Goal: Transaction & Acquisition: Purchase product/service

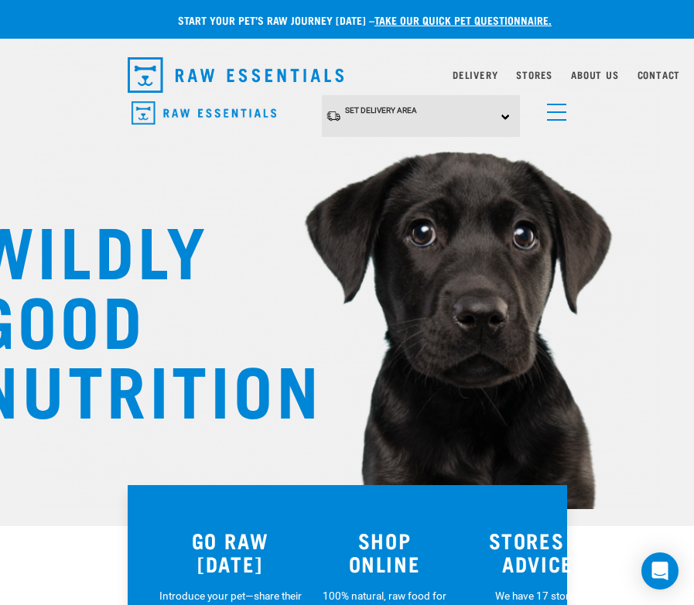
click at [376, 556] on h3 "SHOP ONLINE" at bounding box center [385, 551] width 128 height 47
click at [375, 556] on h3 "SHOP ONLINE" at bounding box center [385, 551] width 128 height 47
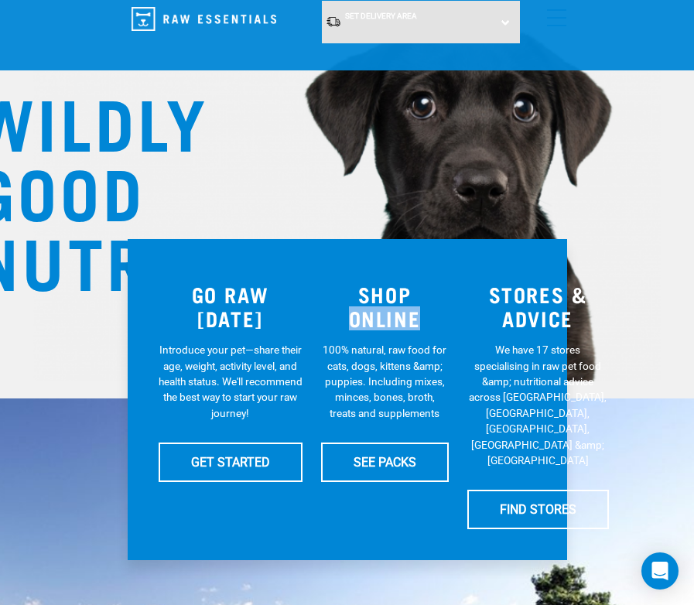
scroll to position [130, 0]
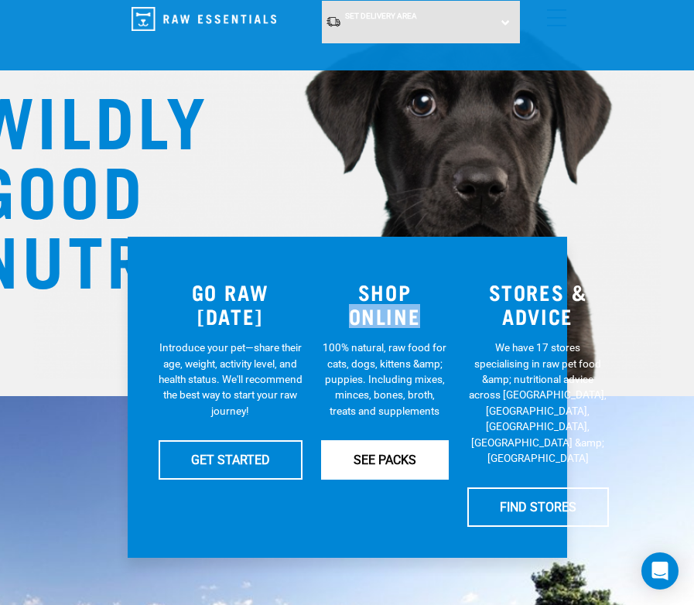
click at [395, 455] on link "SEE PACKS" at bounding box center [385, 459] width 128 height 39
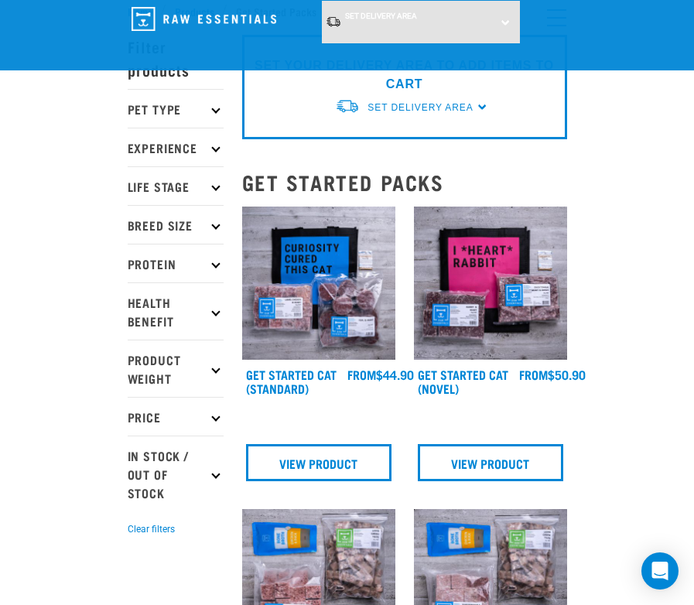
scroll to position [52, 0]
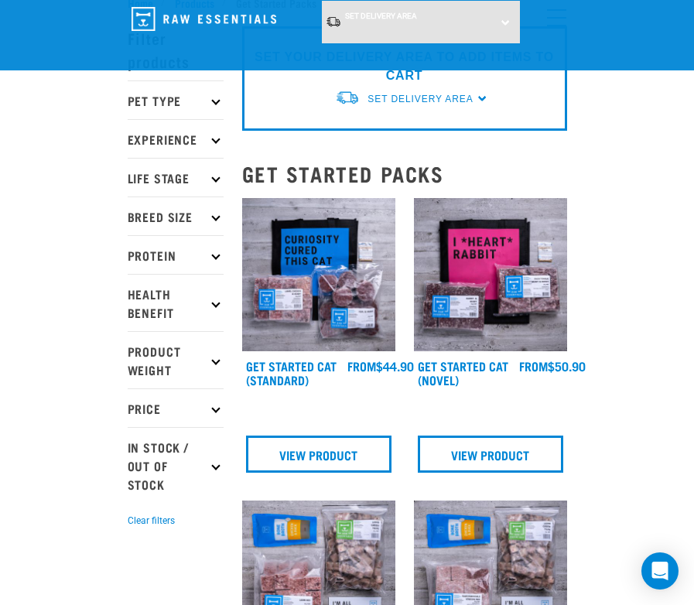
click at [215, 252] on icon at bounding box center [215, 255] width 9 height 9
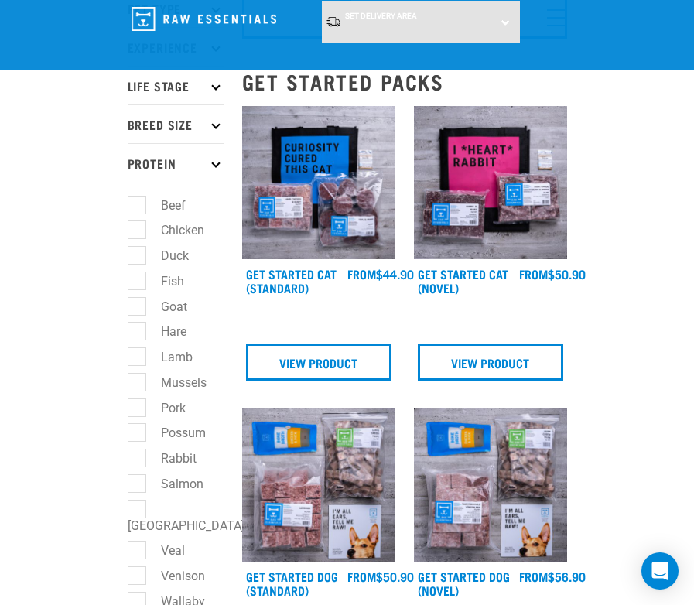
scroll to position [145, 0]
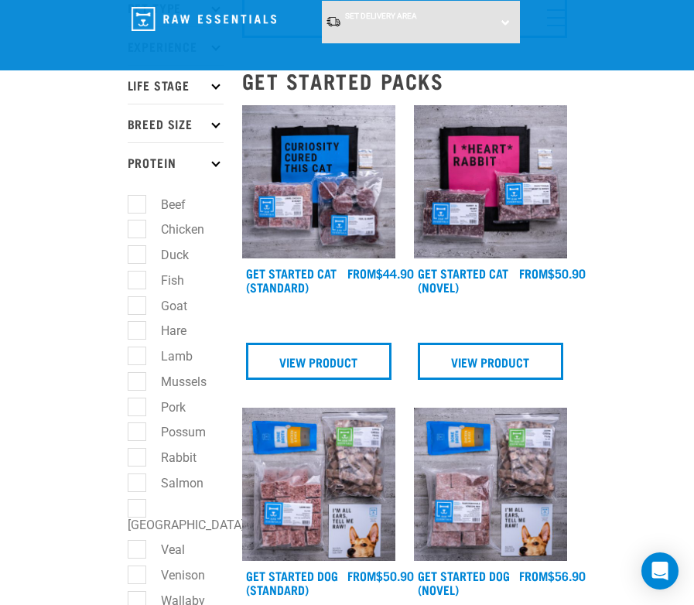
click at [142, 481] on label "Salmon" at bounding box center [173, 483] width 74 height 19
click at [138, 481] on input "Salmon" at bounding box center [133, 480] width 10 height 10
checkbox input "true"
click at [139, 235] on label "Chicken" at bounding box center [173, 229] width 74 height 19
click at [138, 232] on input "Chicken" at bounding box center [133, 227] width 10 height 10
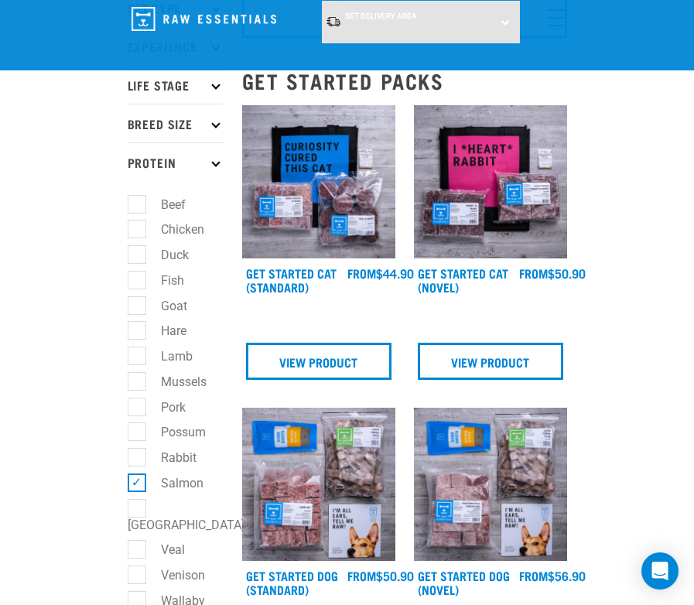
checkbox input "true"
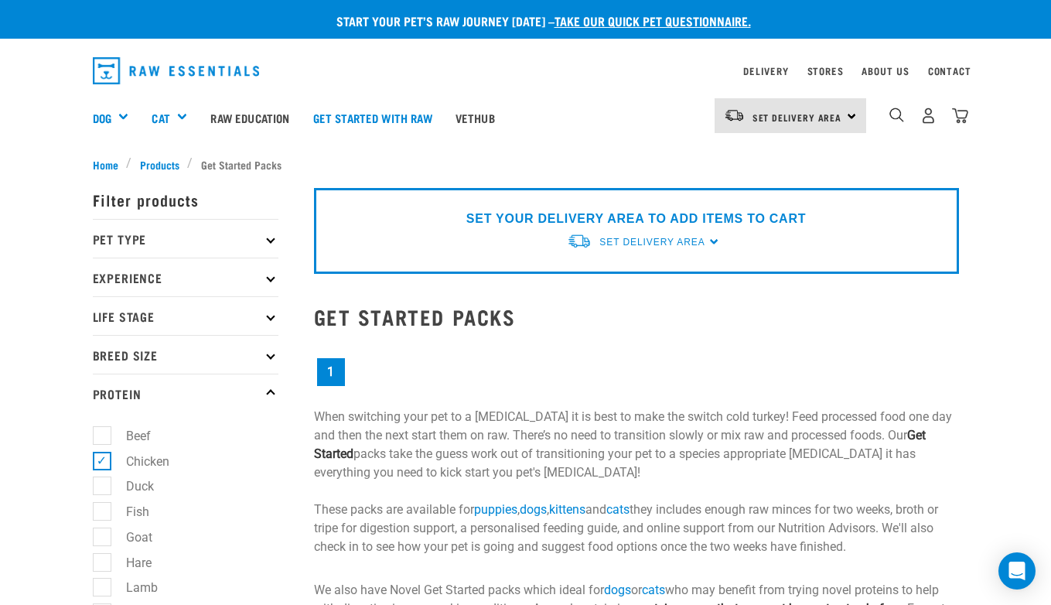
click at [104, 463] on label "Chicken" at bounding box center [138, 461] width 74 height 19
click at [103, 463] on input "Chicken" at bounding box center [98, 458] width 10 height 10
checkbox input "false"
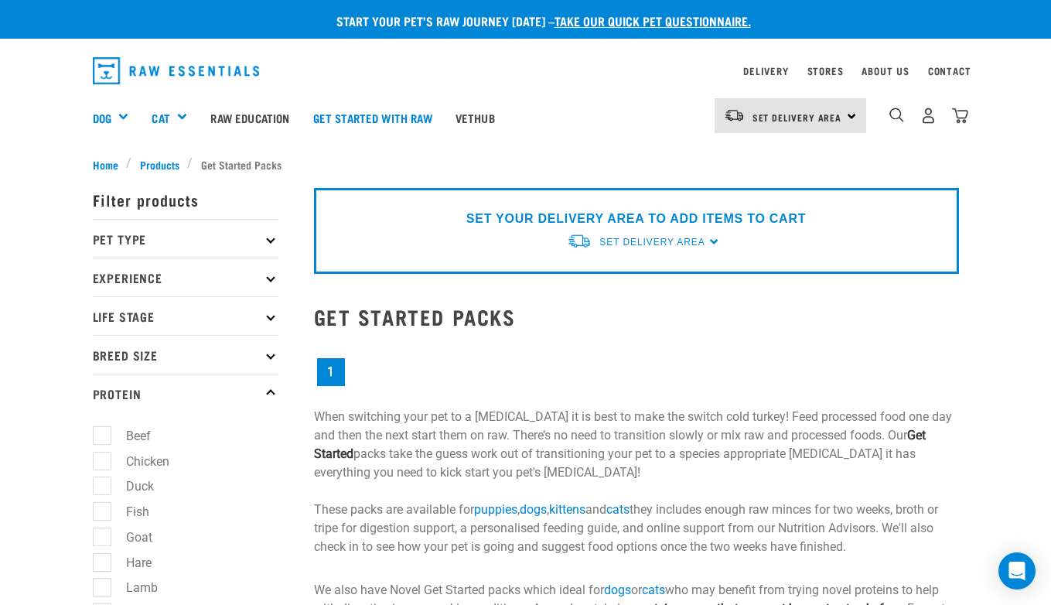
checkbox input "false"
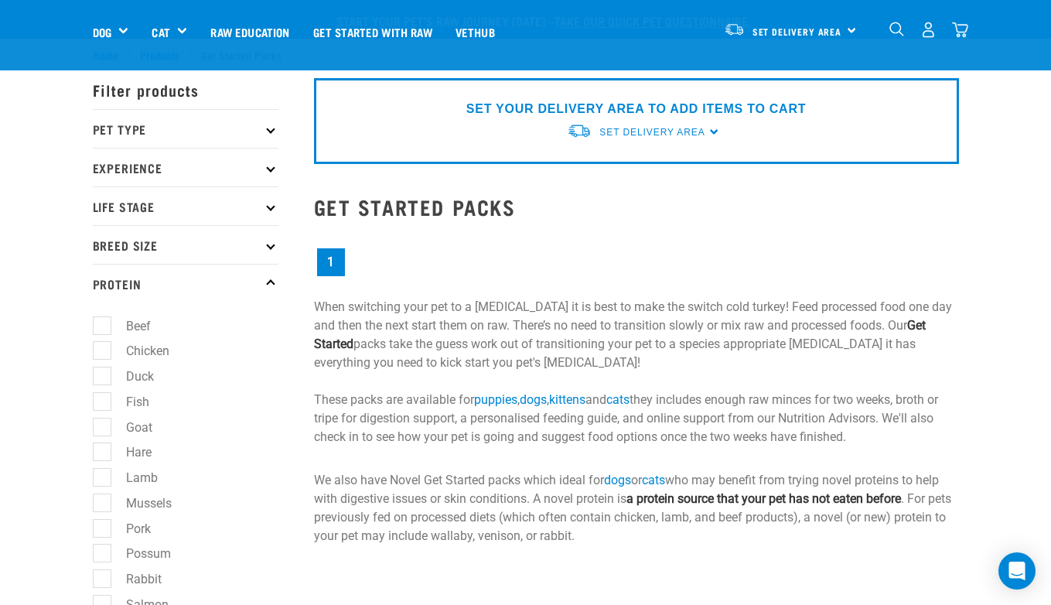
click at [281, 162] on div "× Filter products Pet Type Dog Cat Experience New Raw Feeder Experienced Raw Fe…" at bounding box center [194, 498] width 221 height 890
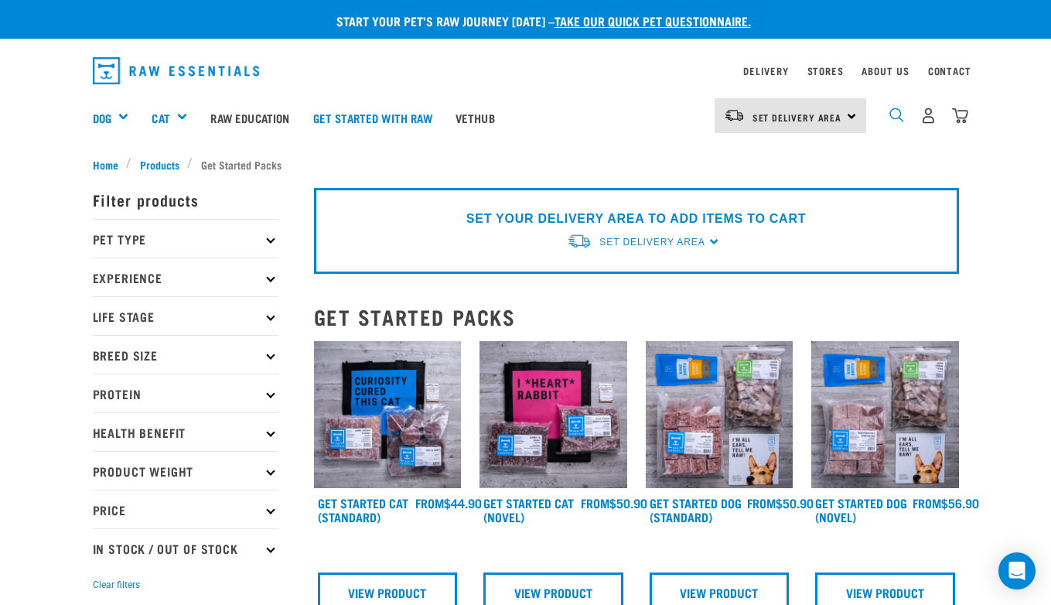
click at [901, 114] on img "dropdown navigation" at bounding box center [897, 115] width 15 height 15
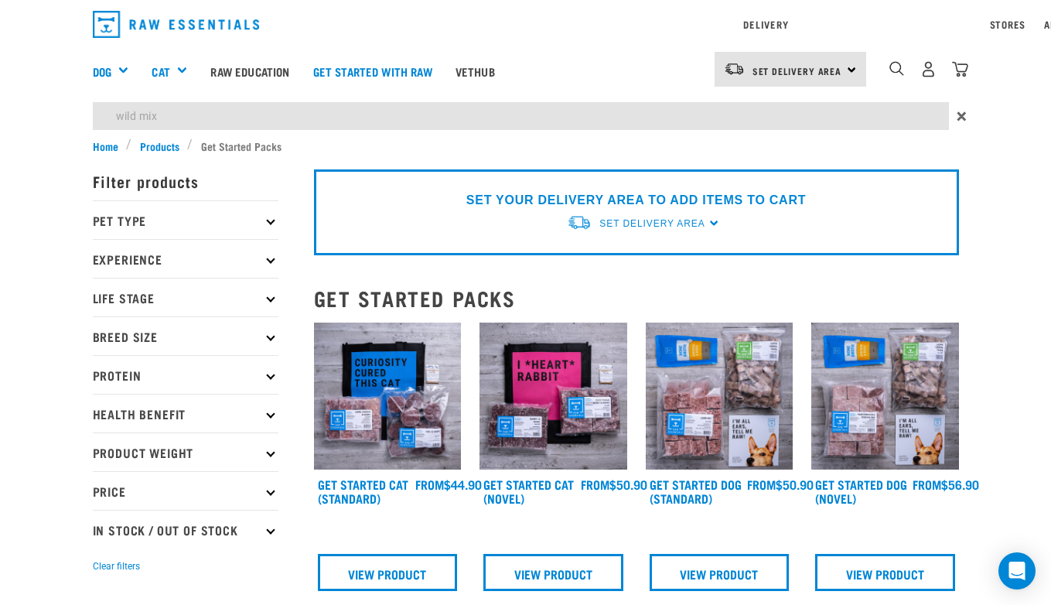
type input "wild mix"
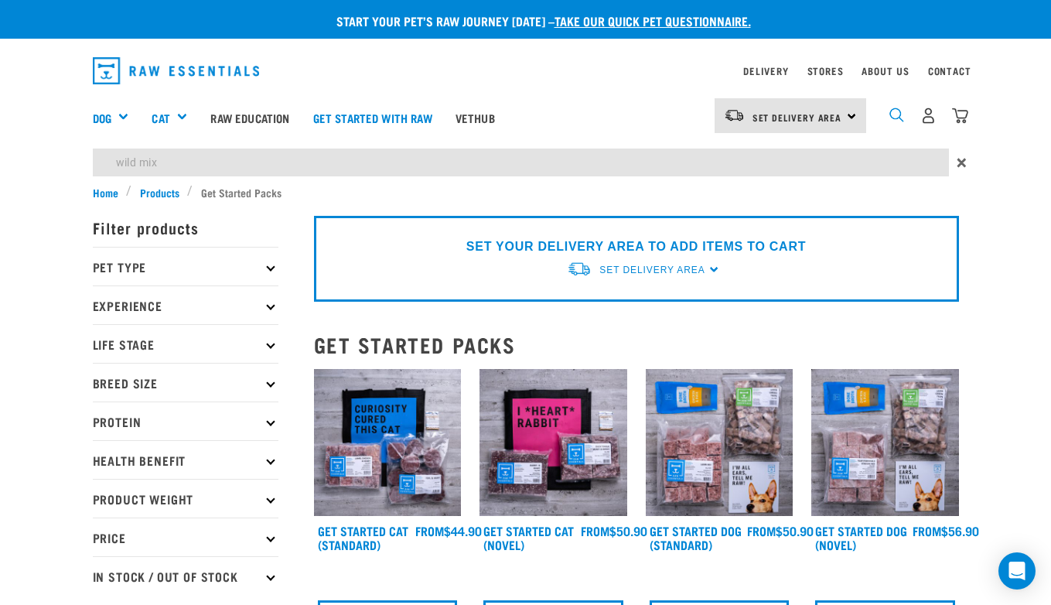
click at [894, 68] on div "Delivery Stores About Us Contact Set Delivery Area" at bounding box center [525, 115] width 1051 height 138
click at [894, 68] on link "About Us" at bounding box center [885, 70] width 47 height 5
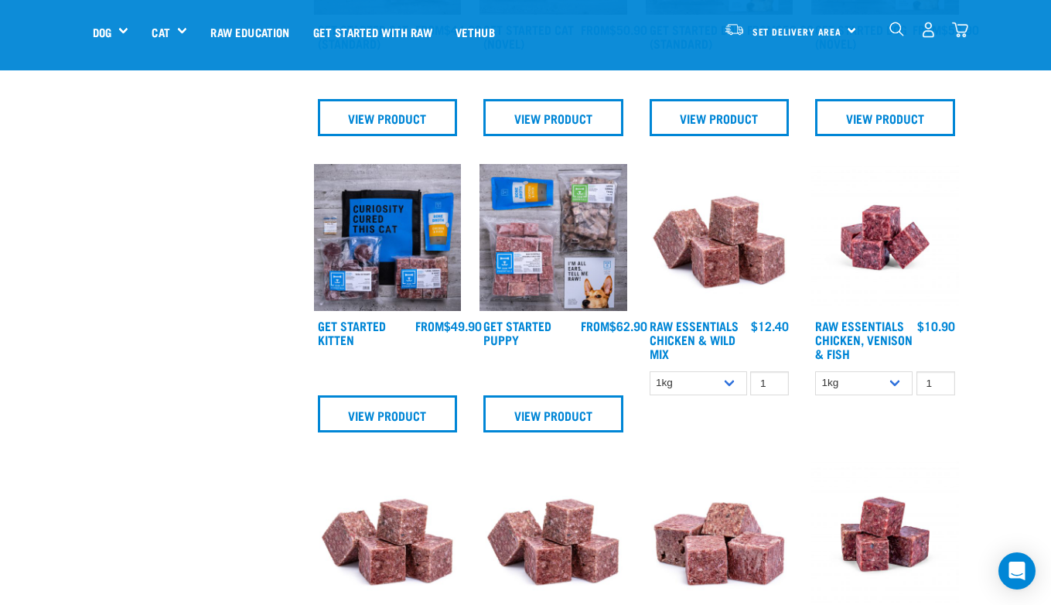
scroll to position [662, 0]
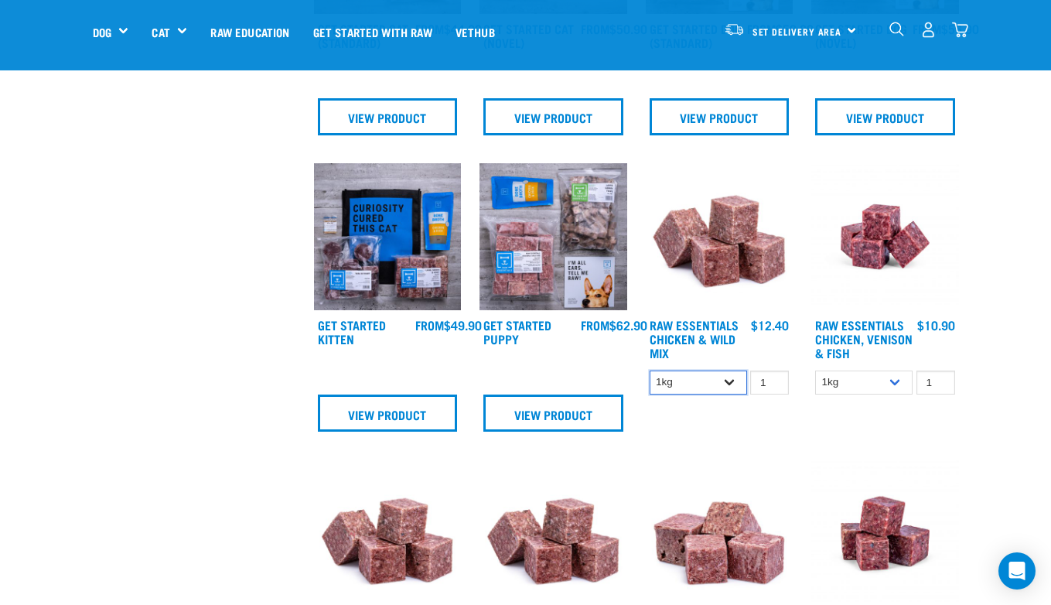
select select "709"
click at [733, 435] on div "Raw Essentials Chicken & Wild Mix 1 0 100 0 100 0 100 0" at bounding box center [720, 302] width 166 height 297
click at [725, 264] on img at bounding box center [720, 237] width 148 height 148
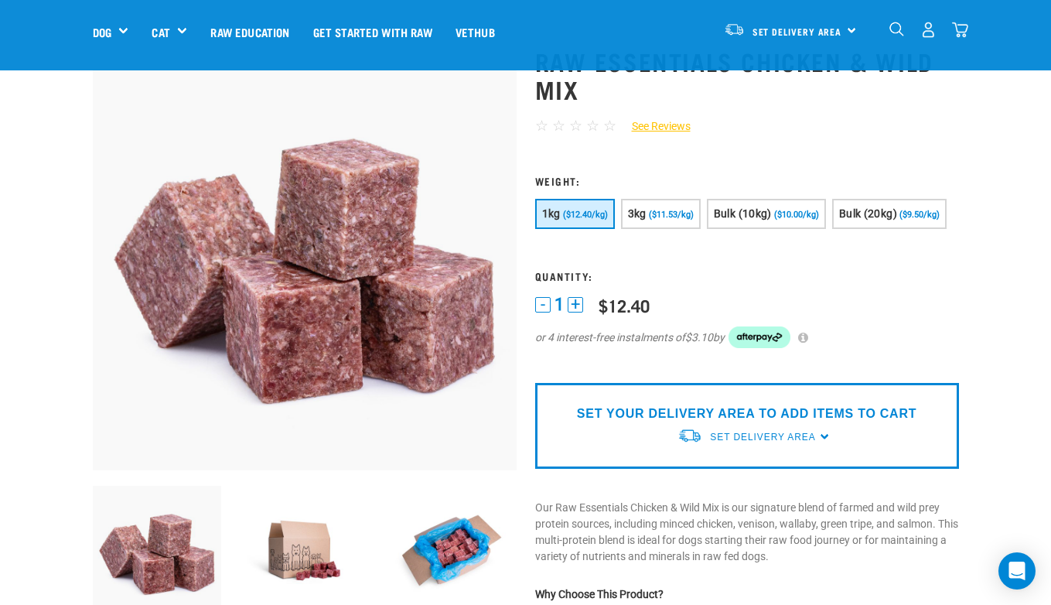
scroll to position [73, 0]
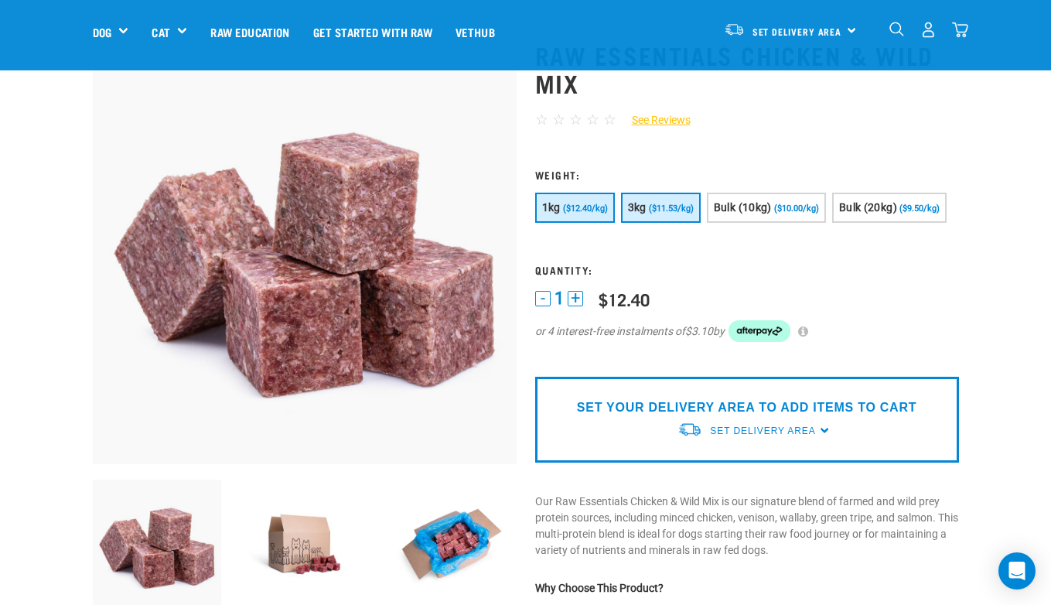
click at [673, 211] on span "($11.53/kg)" at bounding box center [671, 208] width 45 height 10
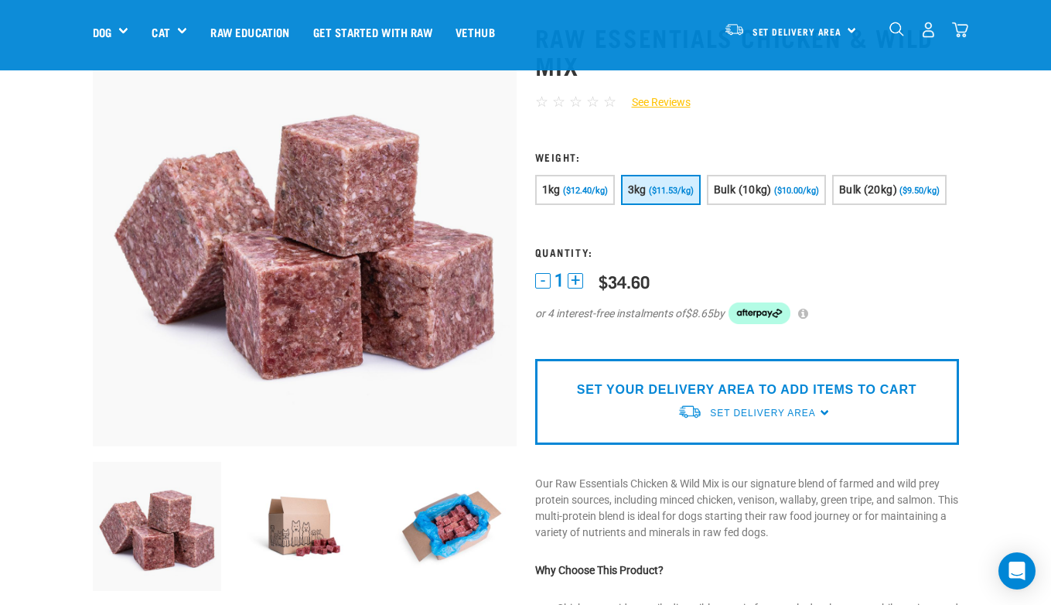
scroll to position [93, 0]
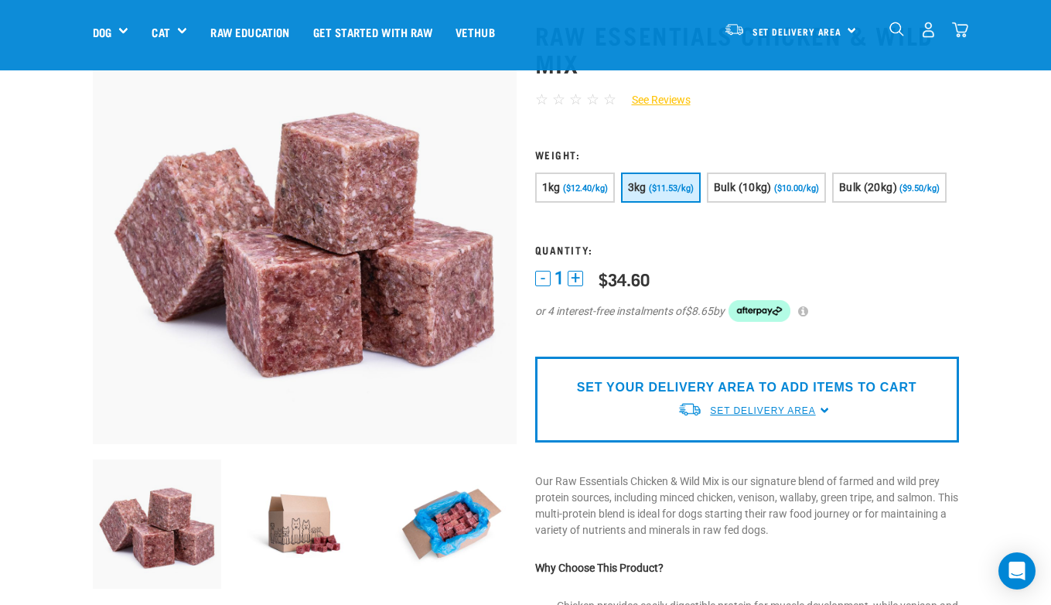
click at [809, 416] on span "Set Delivery Area" at bounding box center [762, 410] width 105 height 11
click at [744, 485] on link "[GEOGRAPHIC_DATA]" at bounding box center [755, 473] width 154 height 26
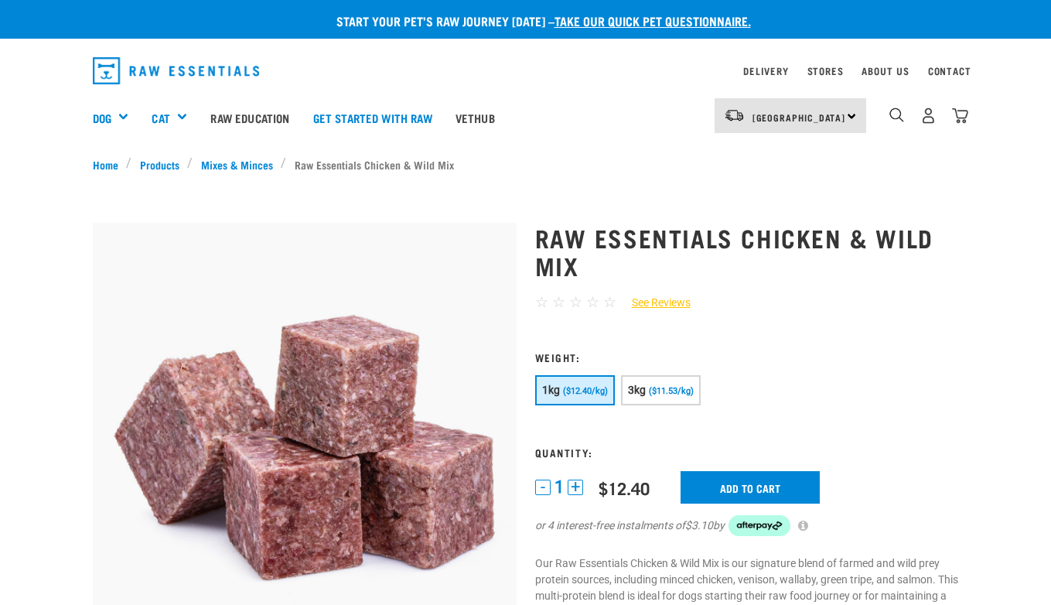
scroll to position [93, 0]
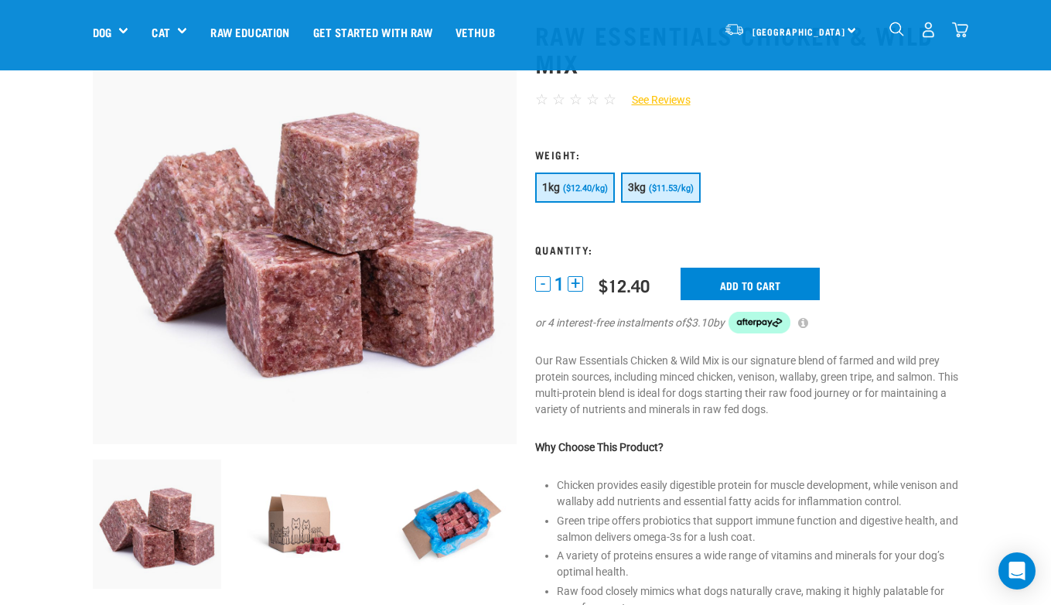
click at [658, 184] on span "($11.53/kg)" at bounding box center [671, 188] width 45 height 10
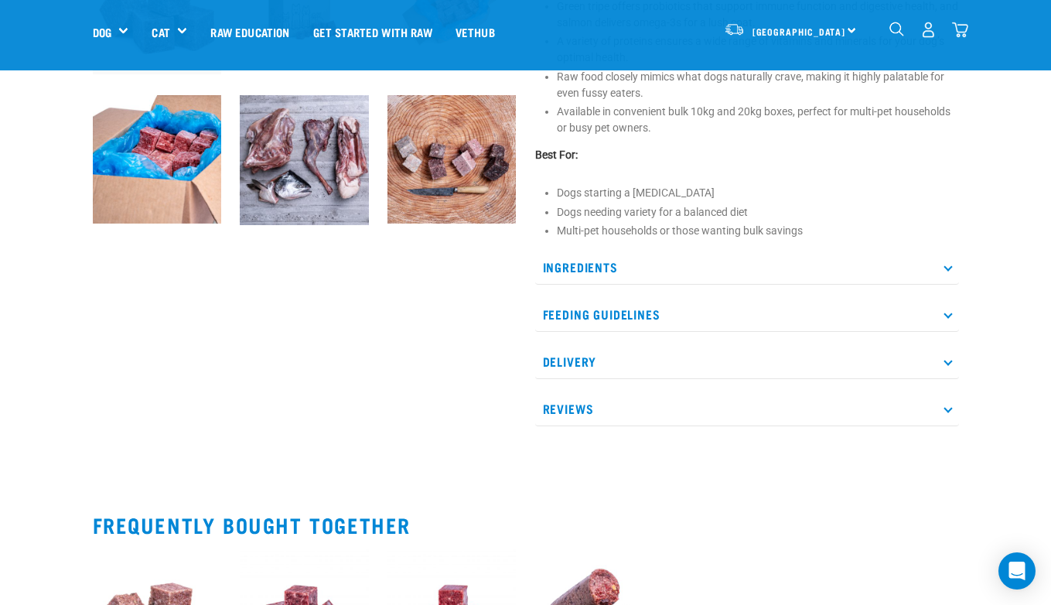
scroll to position [609, 0]
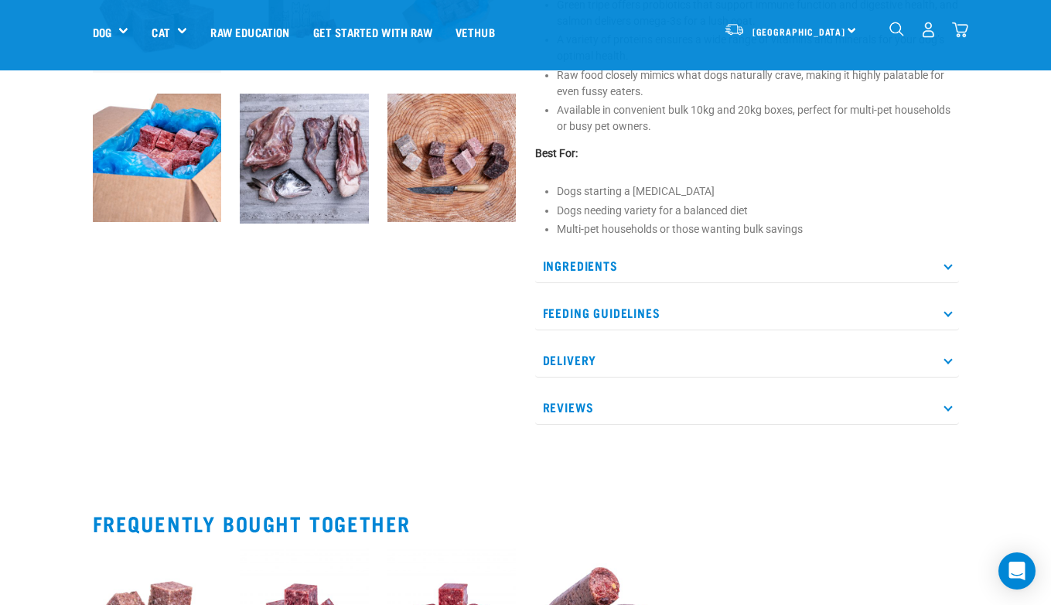
click at [940, 266] on p "Ingredients" at bounding box center [747, 265] width 424 height 35
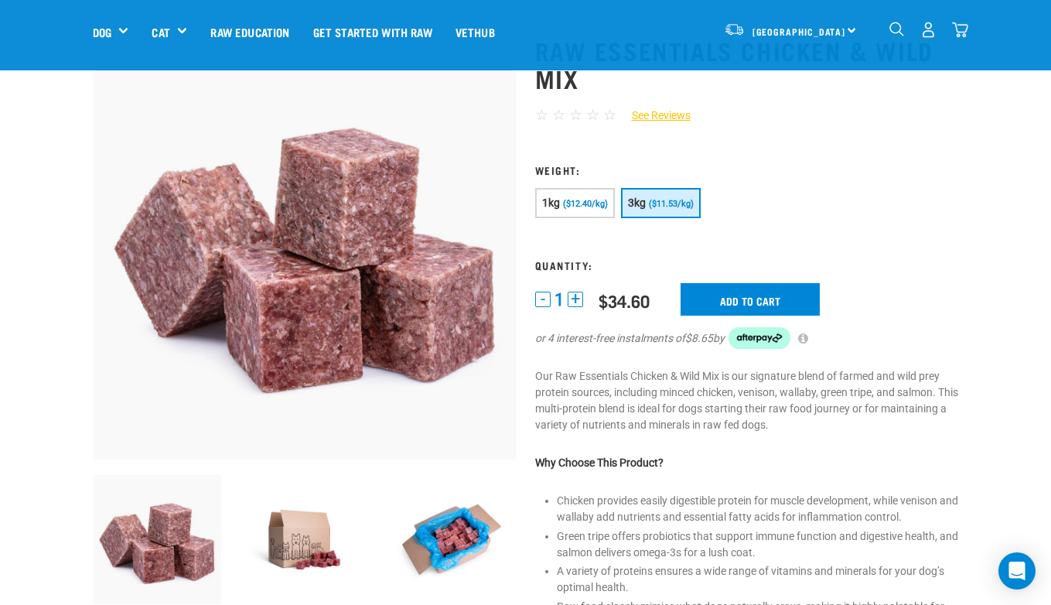
scroll to position [77, 0]
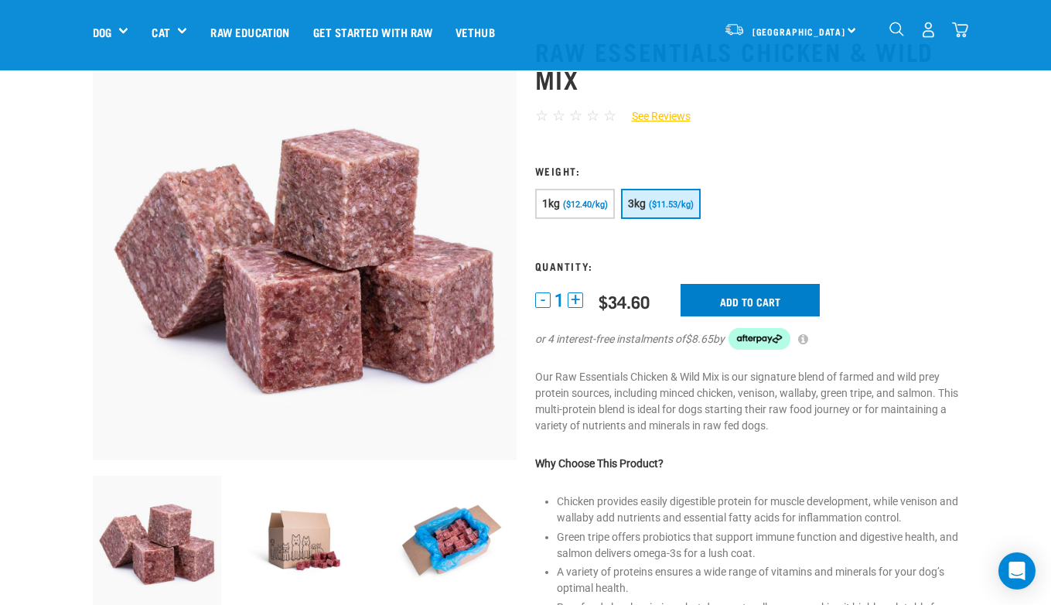
click at [751, 298] on input "Add to cart" at bounding box center [750, 300] width 139 height 32
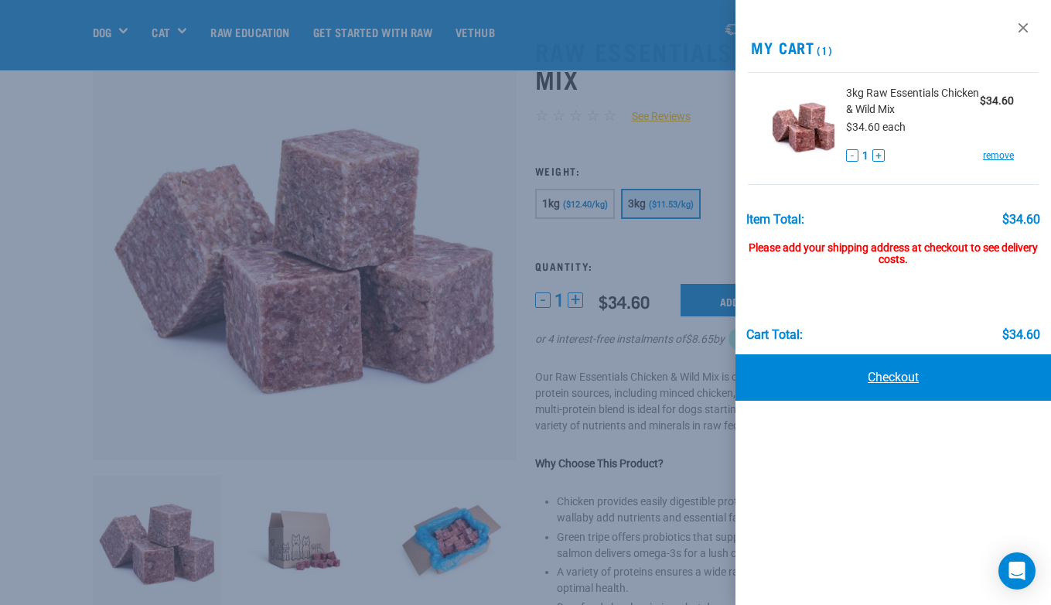
click at [904, 375] on link "Checkout" at bounding box center [894, 377] width 316 height 46
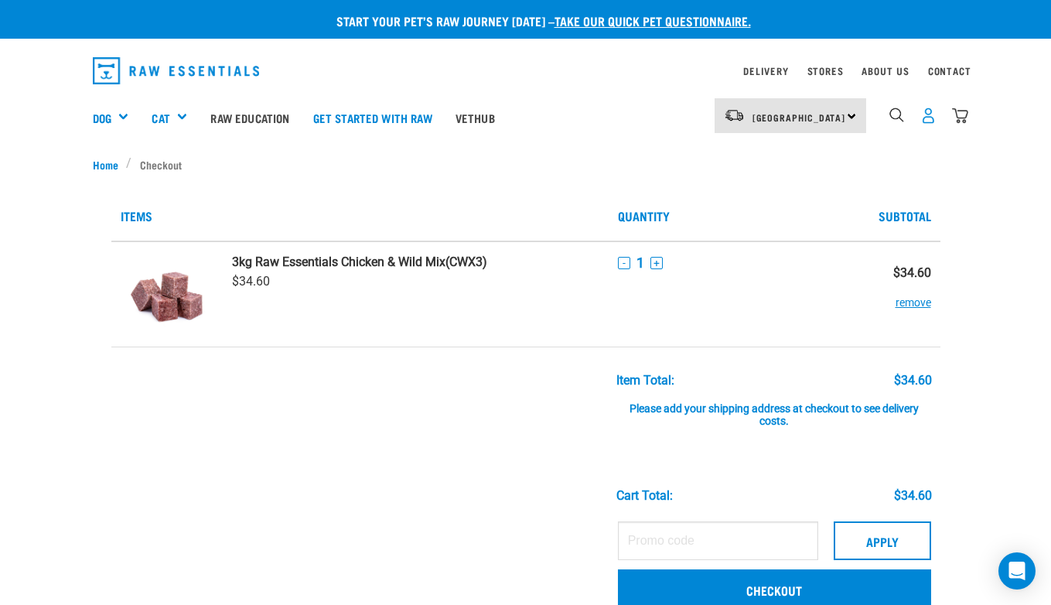
click at [926, 118] on img "dropdown navigation" at bounding box center [929, 116] width 16 height 16
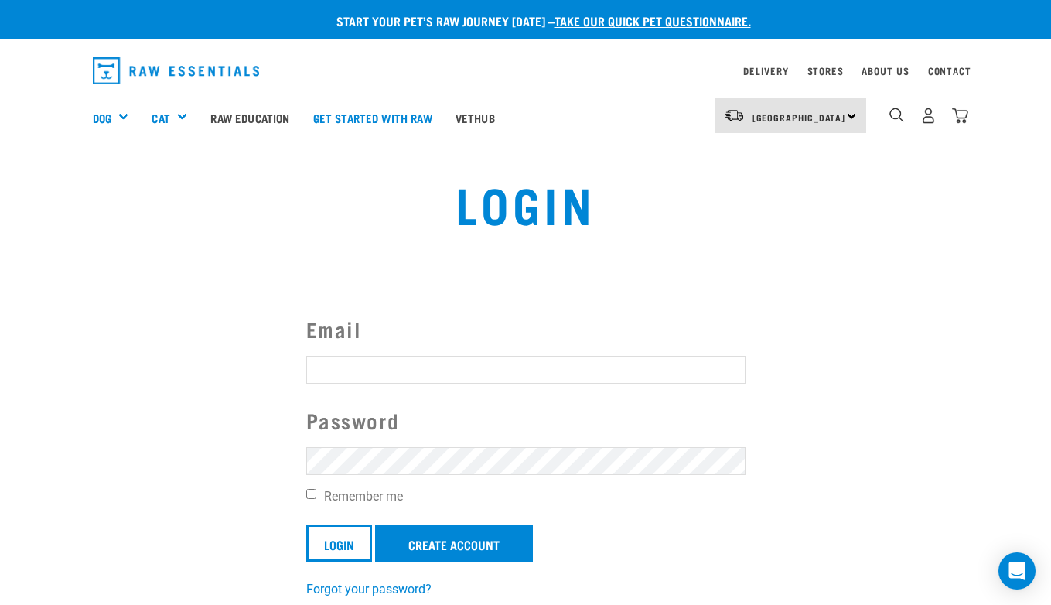
type input "kateymat@gmail.com"
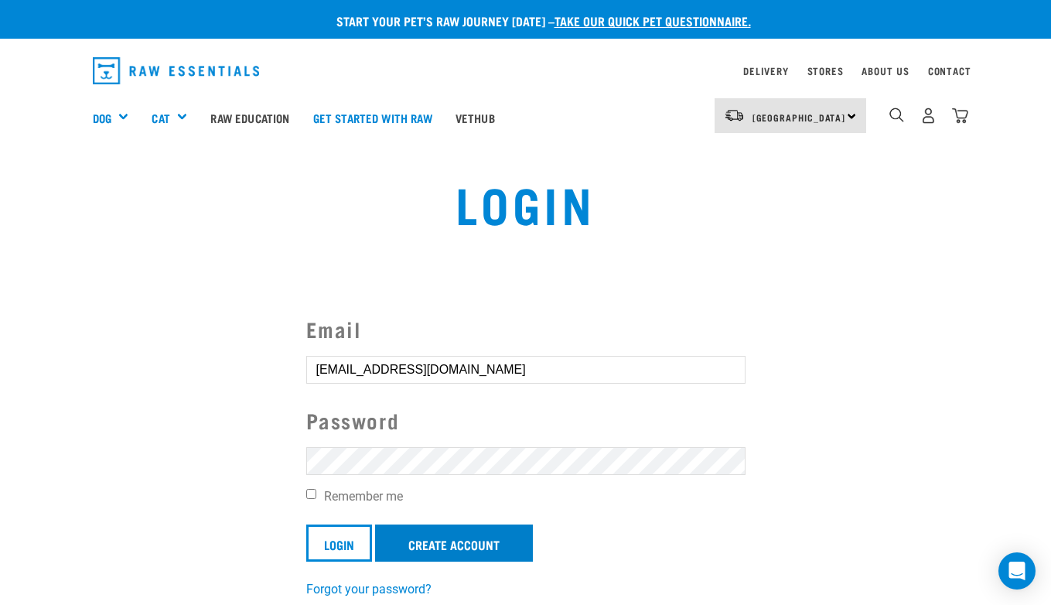
click at [447, 541] on link "Create Account" at bounding box center [454, 543] width 158 height 37
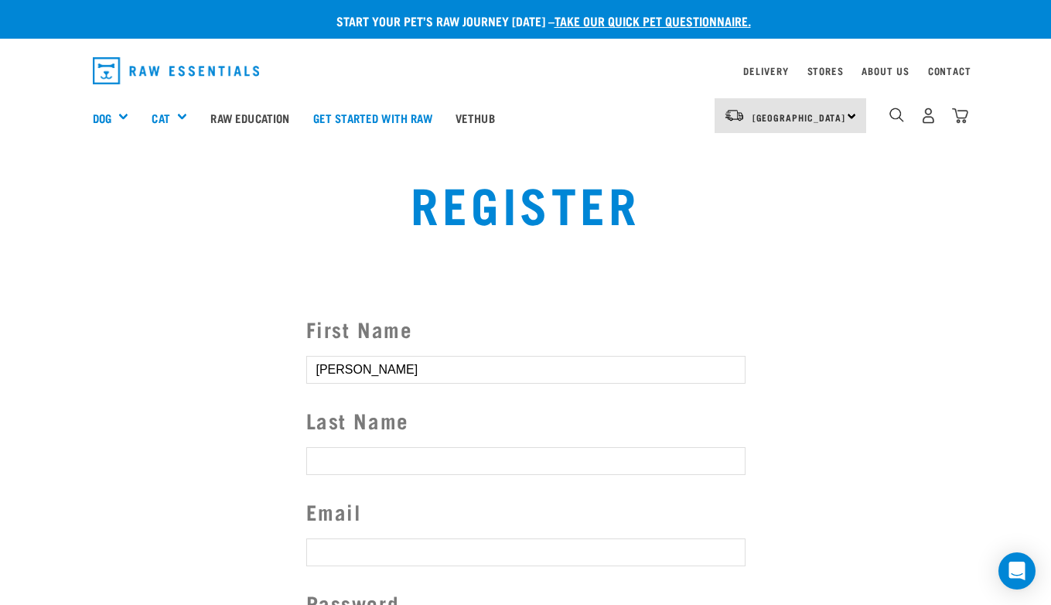
type input "Kate"
type input "Mathews"
type input "k"
type input "kateymat@gmail.com"
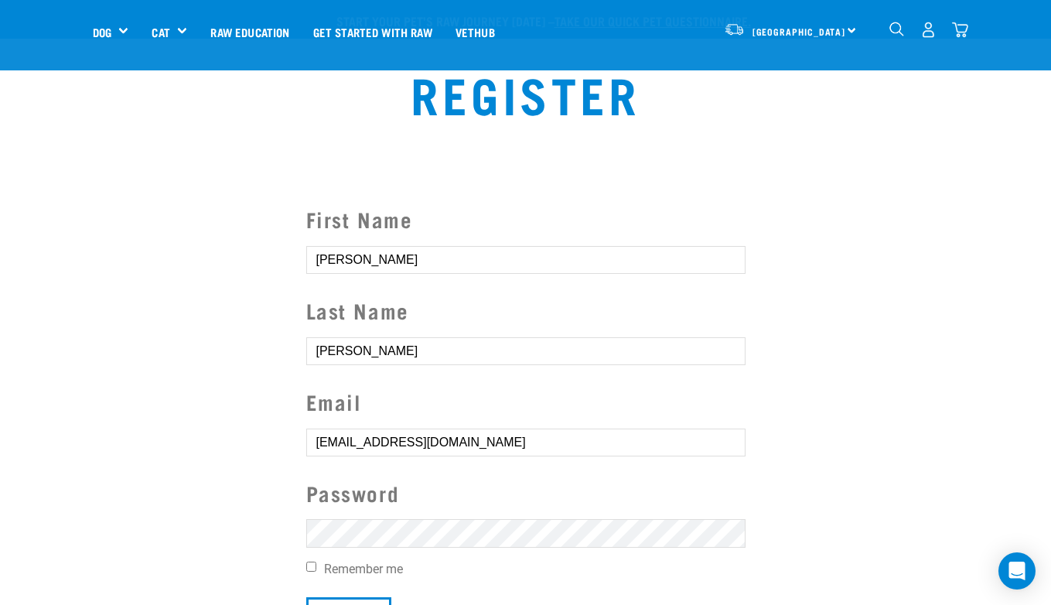
scroll to position [339, 0]
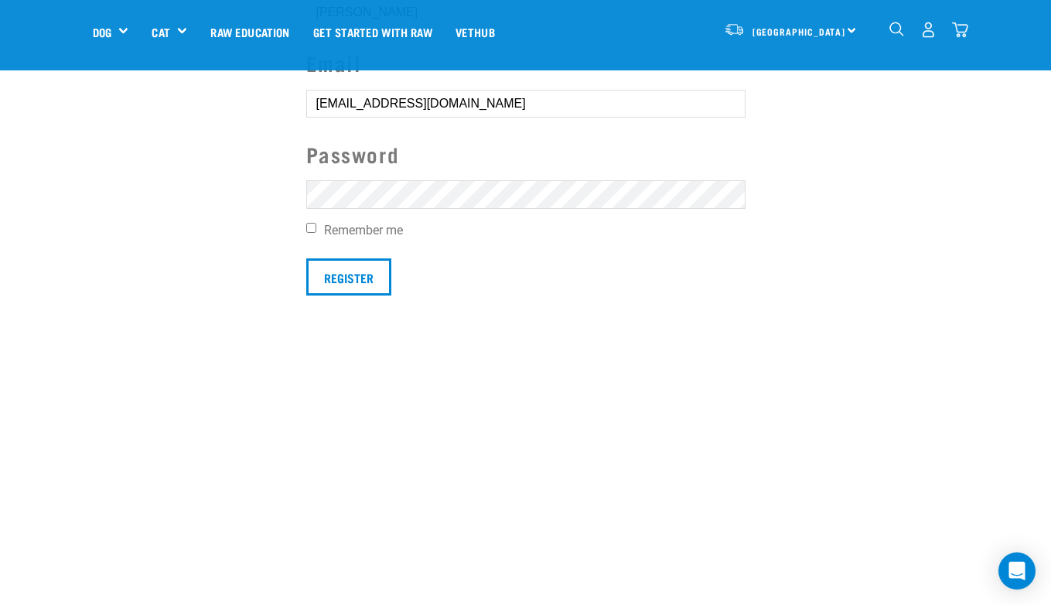
click at [309, 223] on input "Remember me" at bounding box center [311, 228] width 10 height 10
checkbox input "true"
click at [338, 268] on input "Register" at bounding box center [348, 276] width 85 height 37
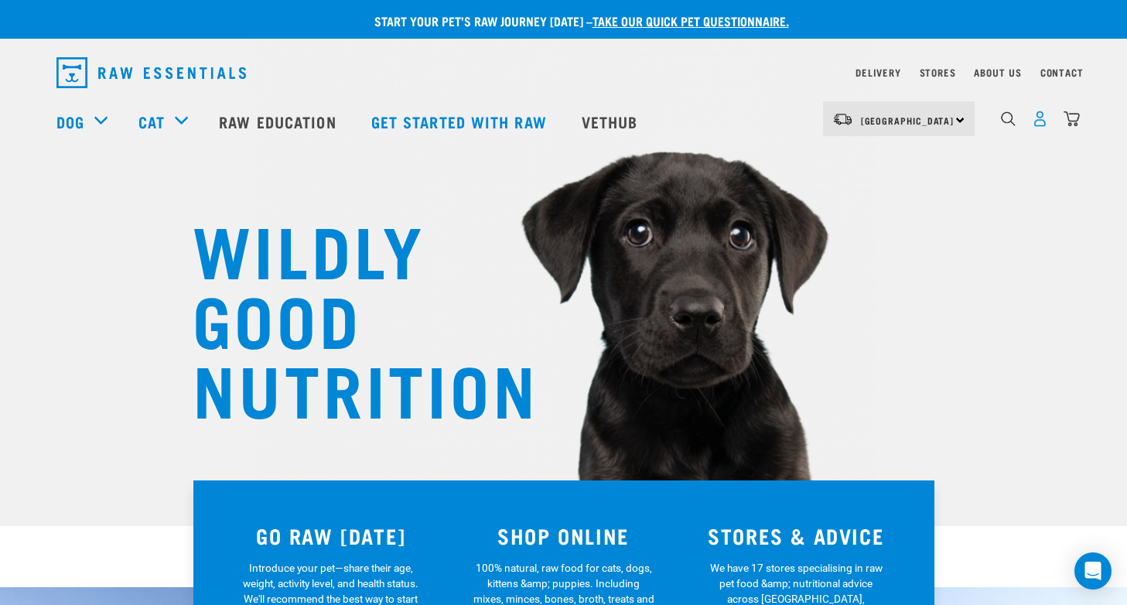
click at [1041, 121] on img "dropdown navigation" at bounding box center [1040, 119] width 16 height 16
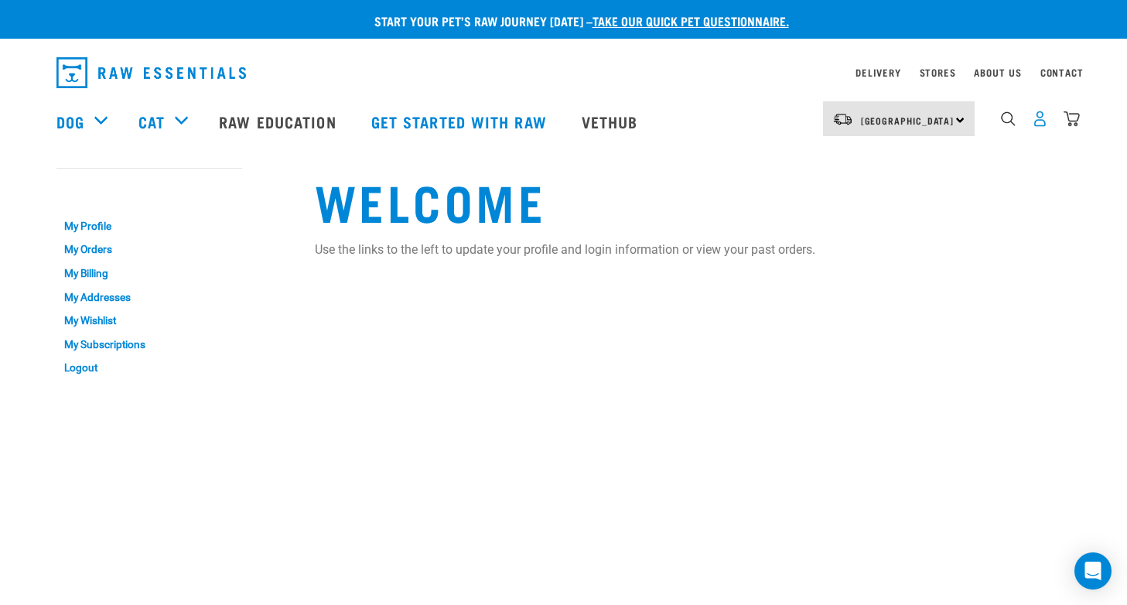
click at [1042, 125] on img "dropdown navigation" at bounding box center [1040, 119] width 16 height 16
click at [80, 230] on link "My Profile" at bounding box center [149, 226] width 186 height 24
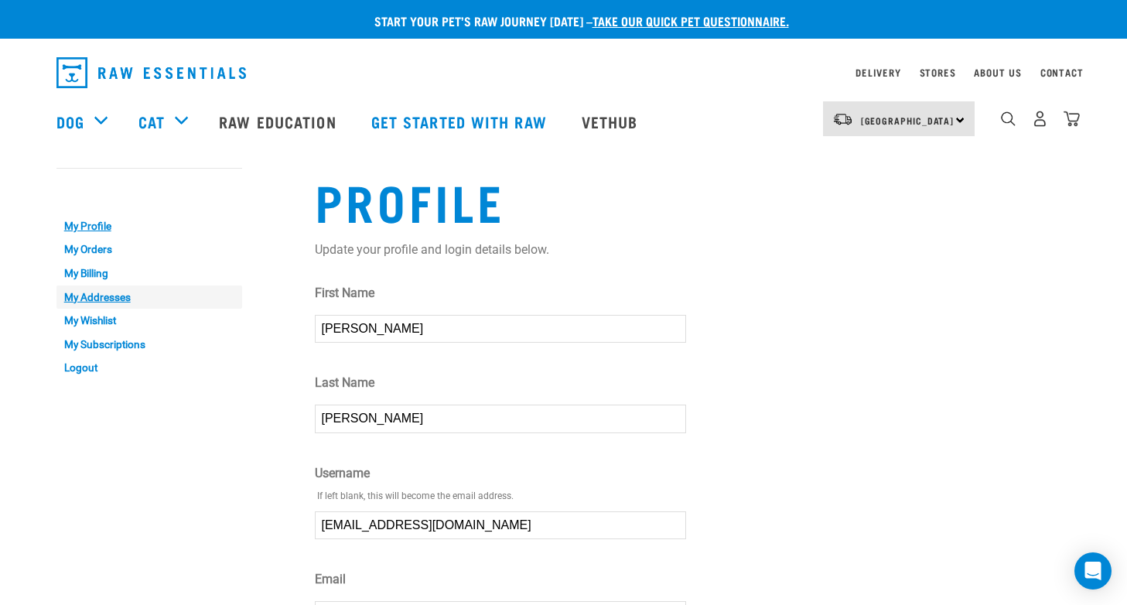
click at [101, 290] on link "My Addresses" at bounding box center [149, 298] width 186 height 24
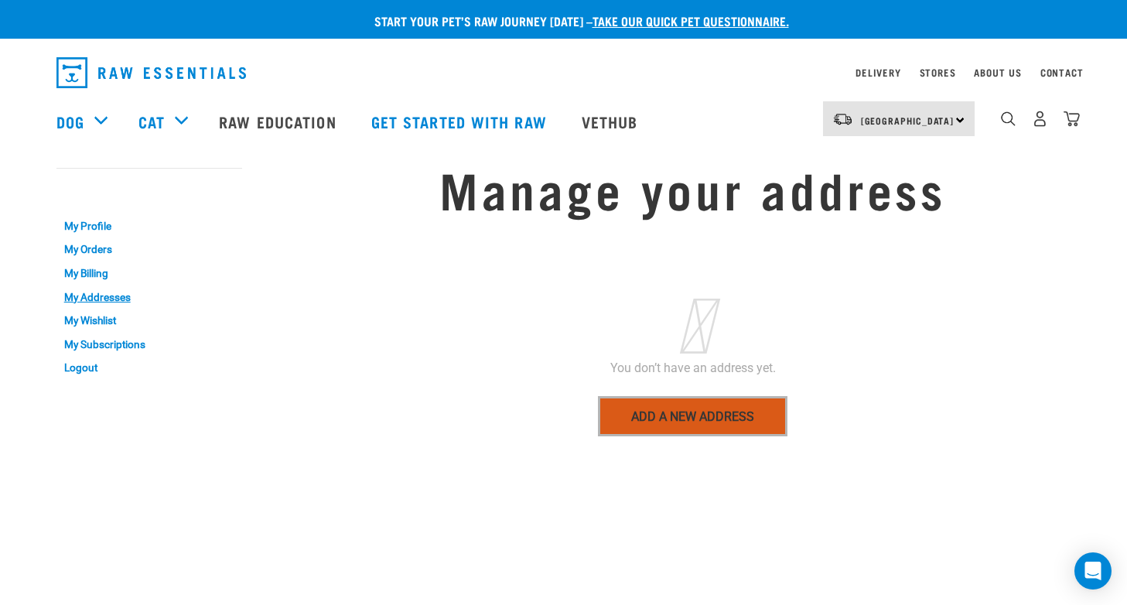
click at [640, 417] on link "Add a new address" at bounding box center [693, 416] width 190 height 40
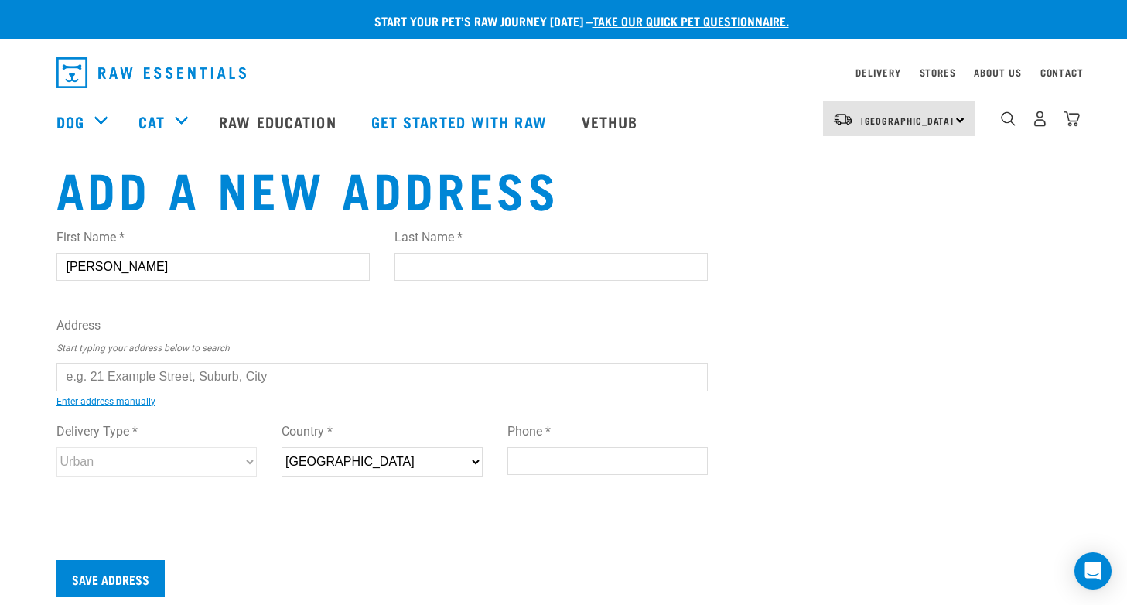
type input "Kate"
type input "Mathews"
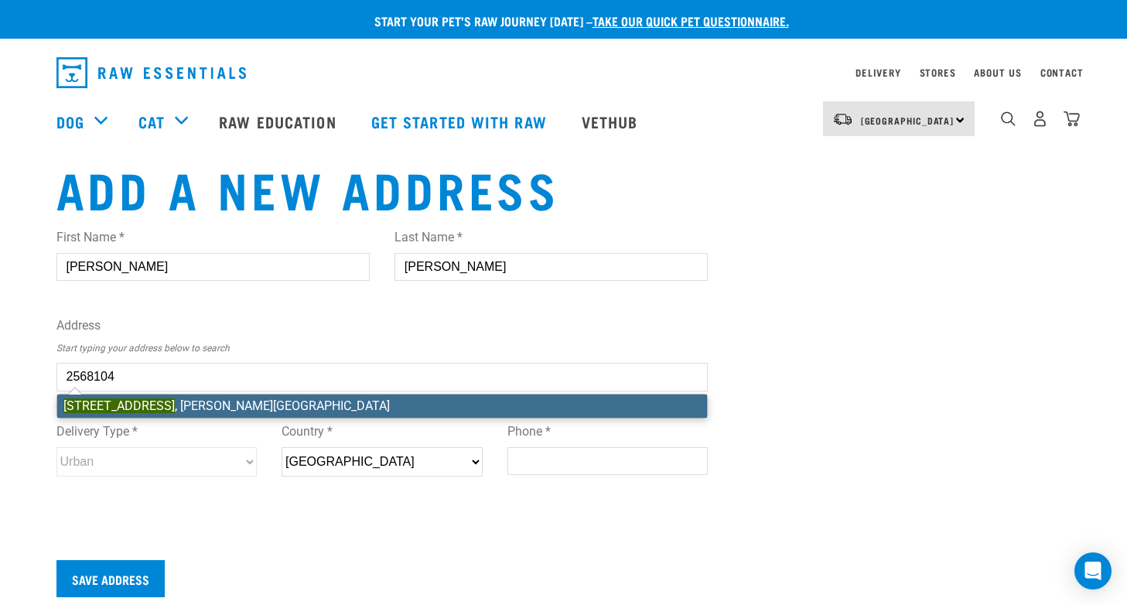
click at [260, 402] on li "546 Gloucester Street , Linwood, Christchurch 8011" at bounding box center [382, 406] width 651 height 23
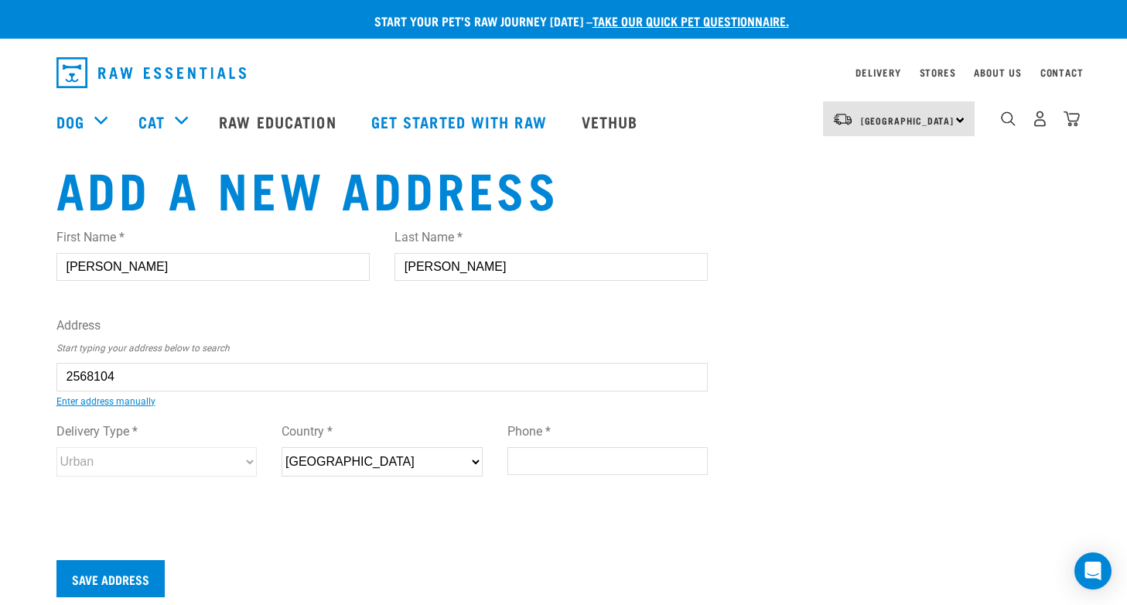
type input "546 Gloucester Street, Linwood, Christchurch 8011"
type input "546 Gloucester Street"
type input "Linwood"
type input "Canterbury"
select select "CAN"
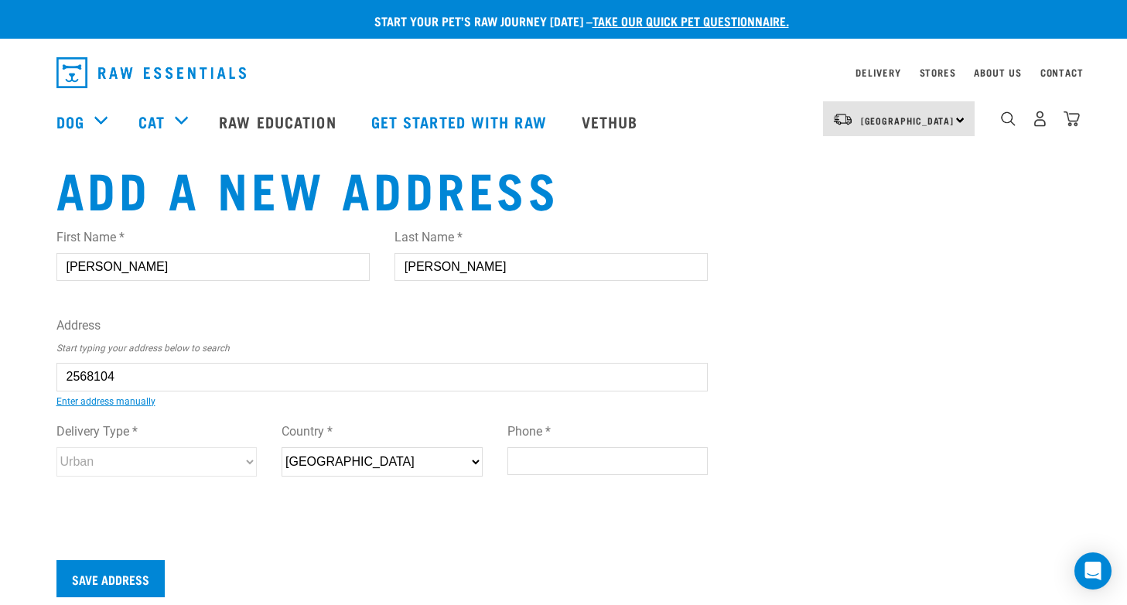
type input "8011"
select select "Urban"
type input "0273061288"
click at [111, 583] on input "Save Address" at bounding box center [110, 578] width 108 height 37
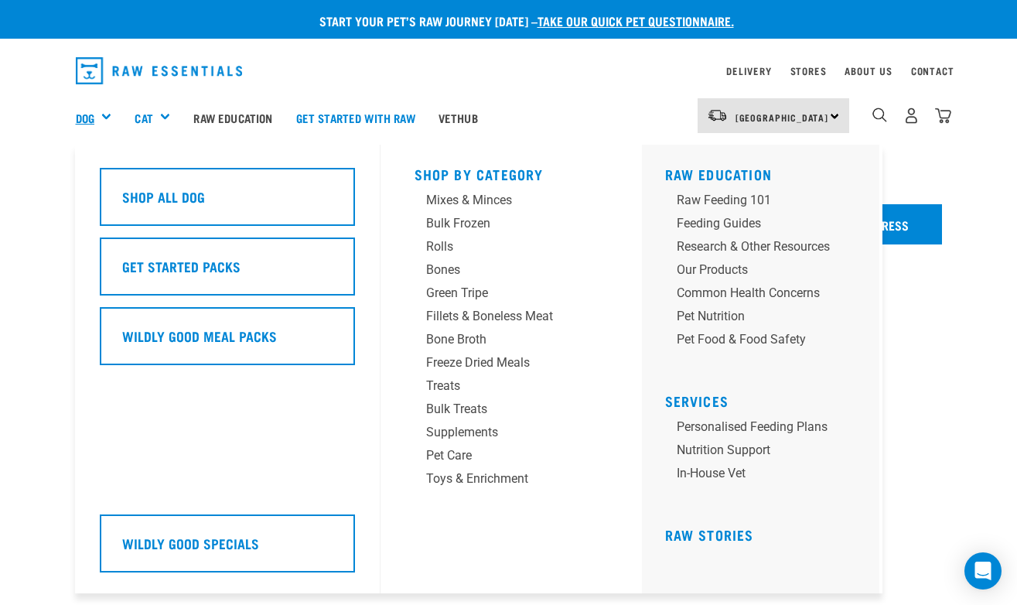
click at [90, 117] on link "Dog" at bounding box center [85, 118] width 19 height 18
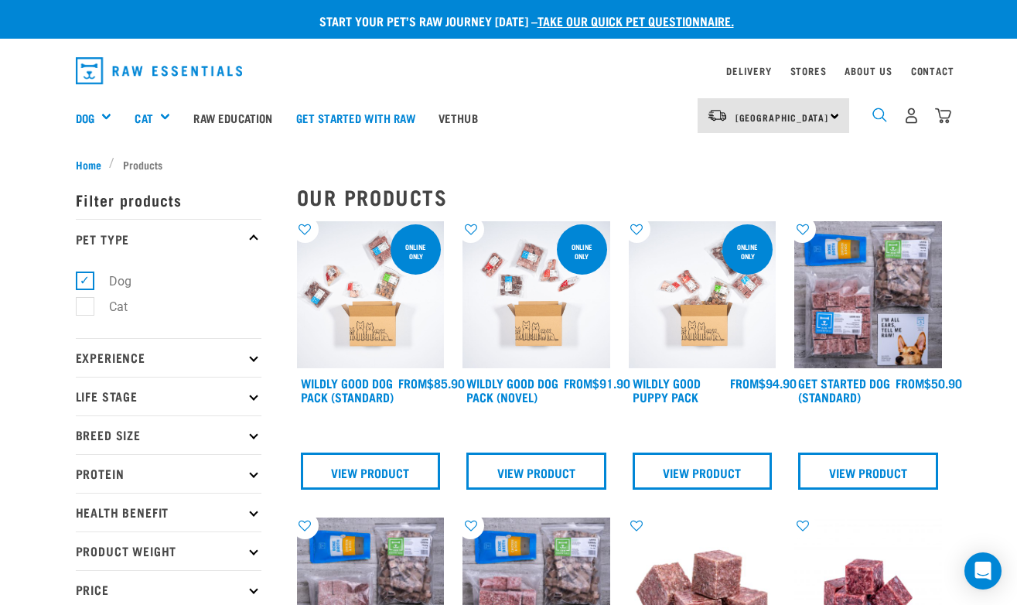
click at [874, 121] on img "dropdown navigation" at bounding box center [880, 115] width 15 height 15
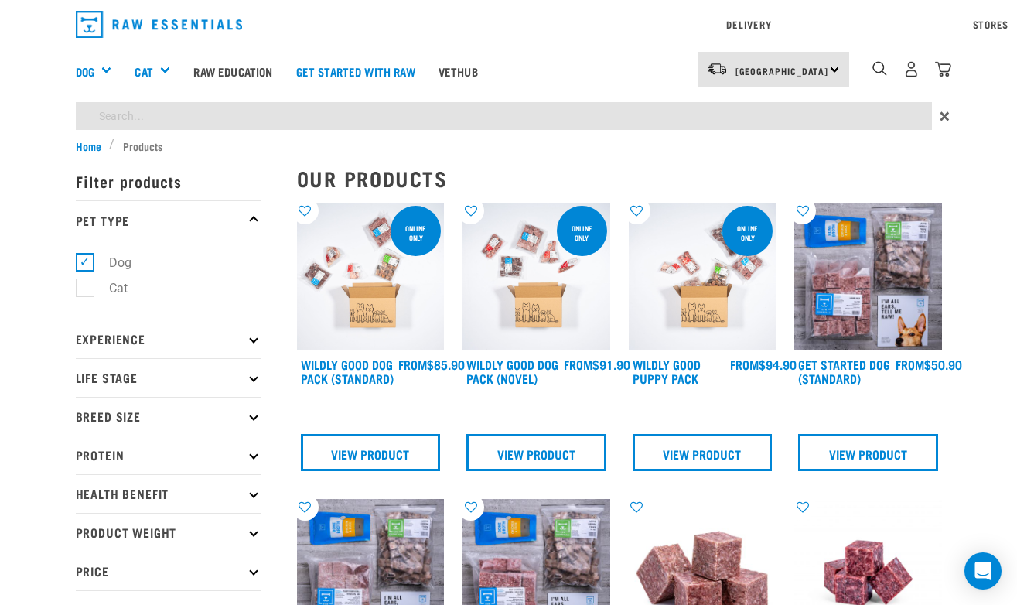
type input "raw essentials"
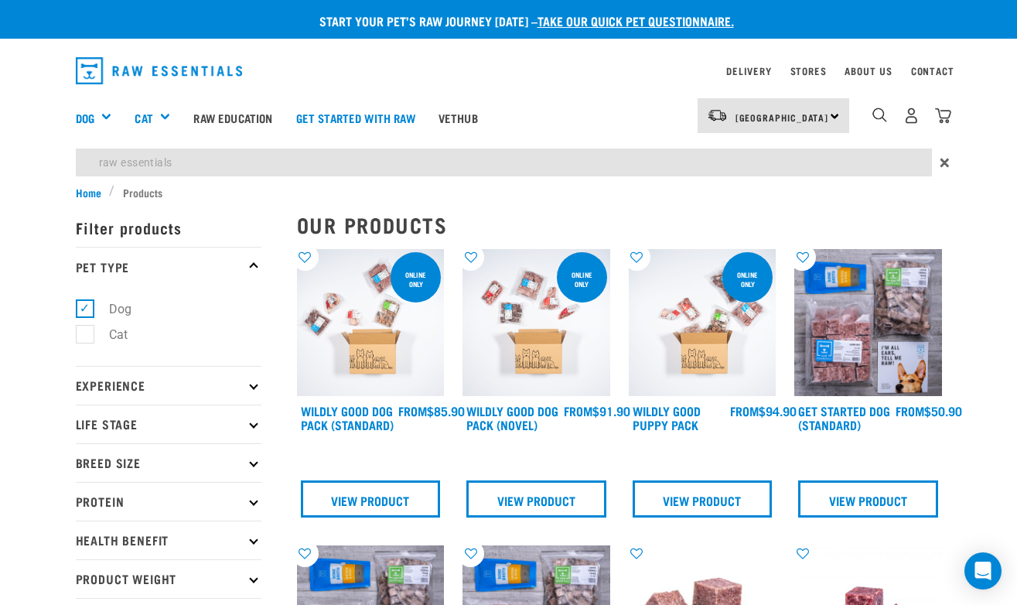
select select "709"
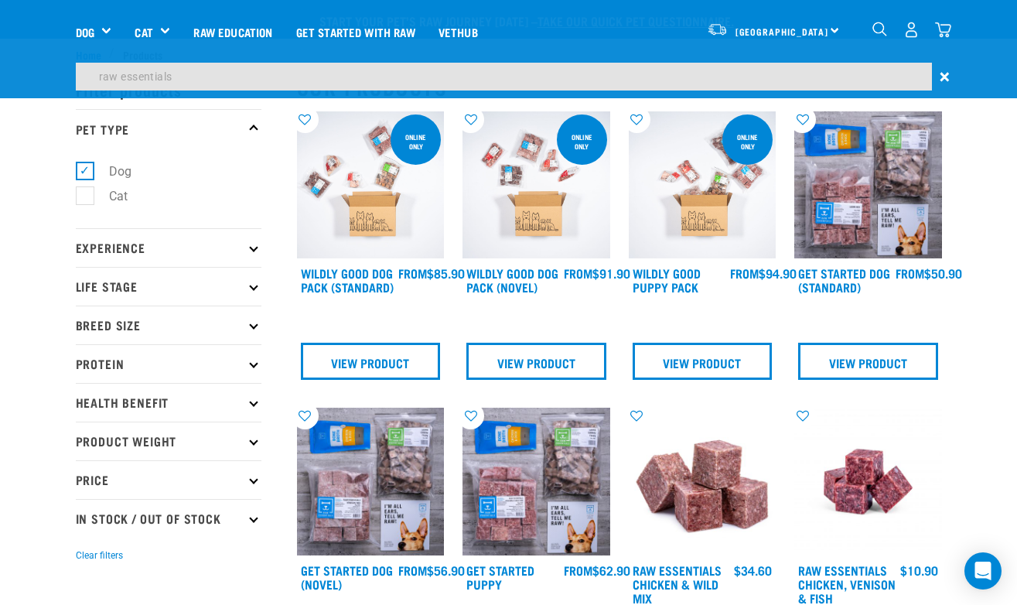
click at [641, 409] on icon at bounding box center [637, 415] width 27 height 12
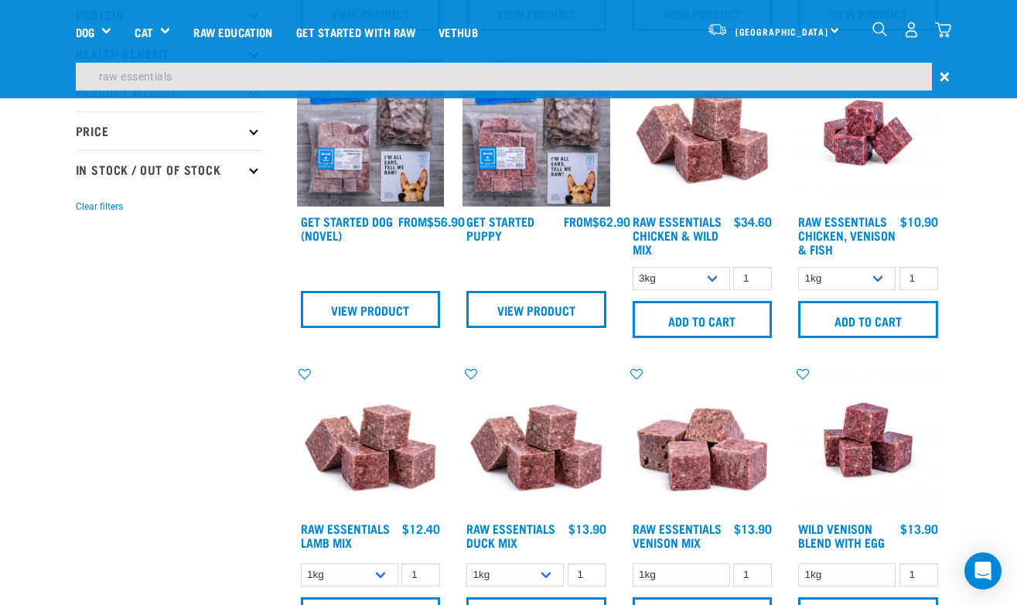
click at [638, 73] on icon at bounding box center [637, 66] width 27 height 12
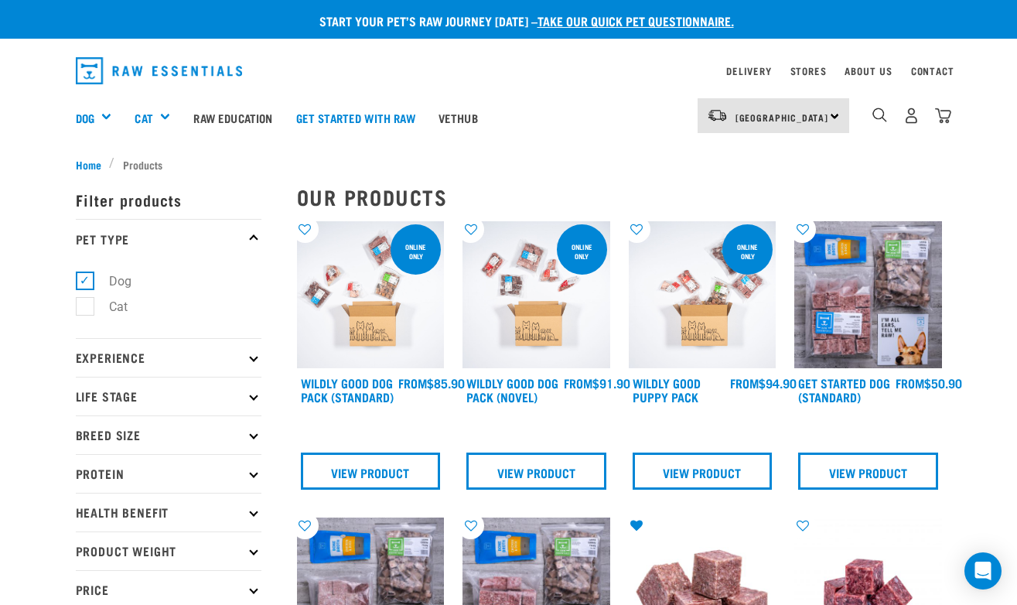
click at [27, 282] on button "delete" at bounding box center [19, 274] width 15 height 15
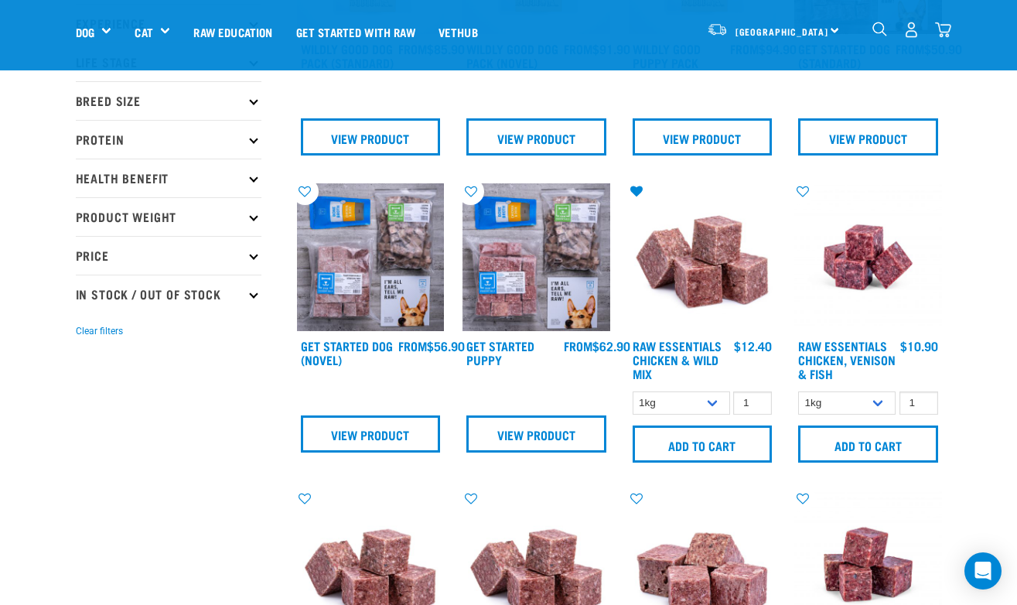
scroll to position [226, 0]
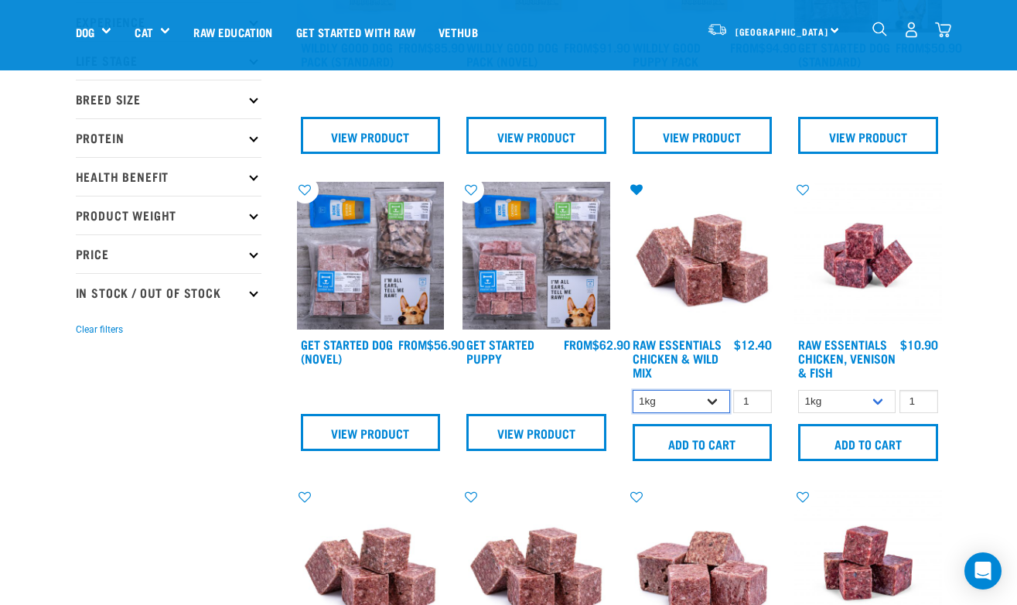
select select "709"
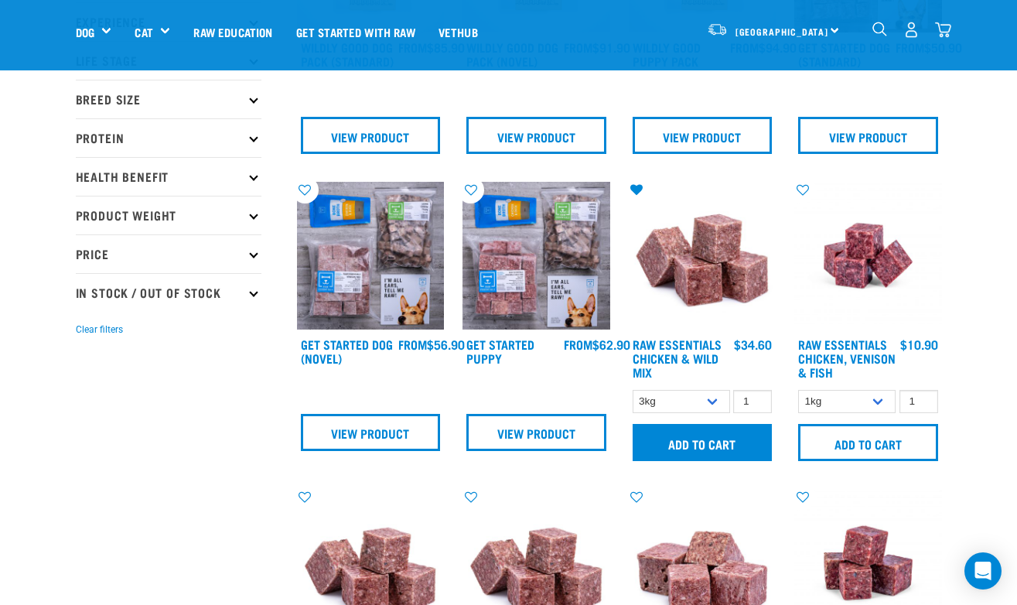
click at [713, 450] on input "Add to cart" at bounding box center [703, 442] width 140 height 37
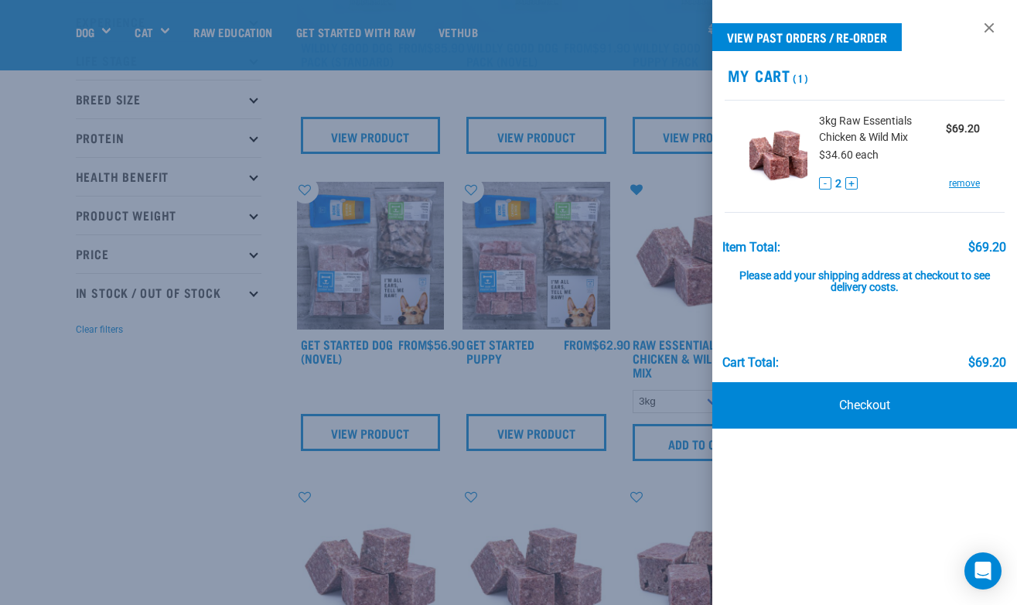
click at [826, 184] on button "-" at bounding box center [825, 183] width 12 height 12
click at [874, 409] on link "Checkout" at bounding box center [866, 405] width 306 height 46
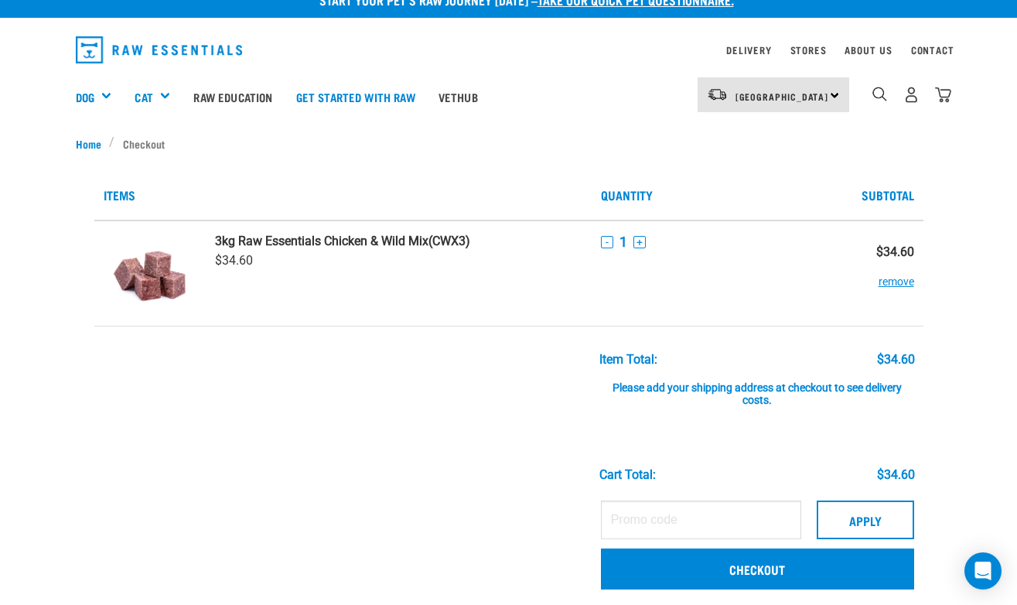
scroll to position [7, 0]
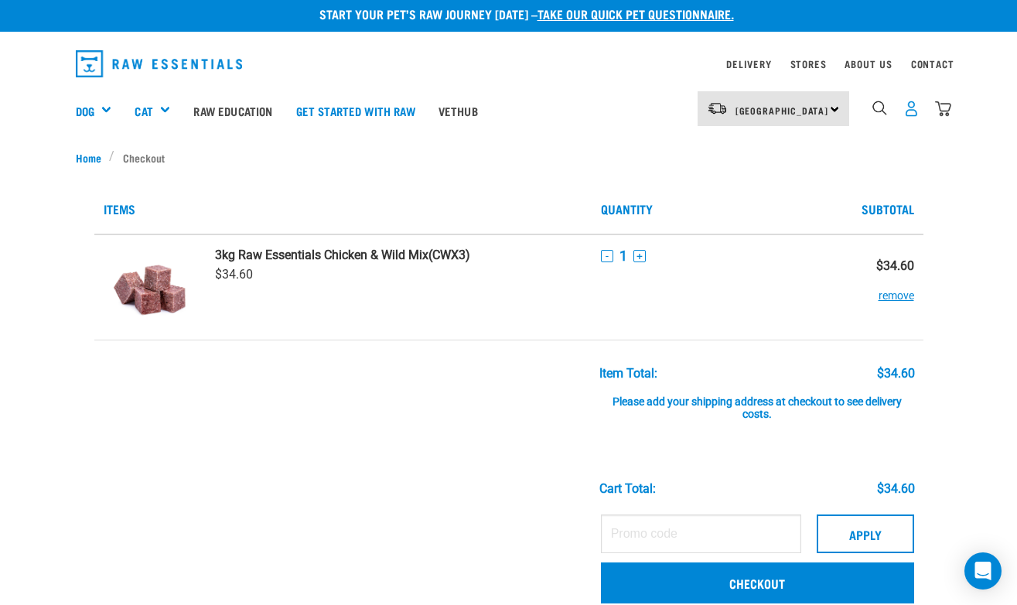
click at [911, 114] on img "dropdown navigation" at bounding box center [912, 109] width 16 height 16
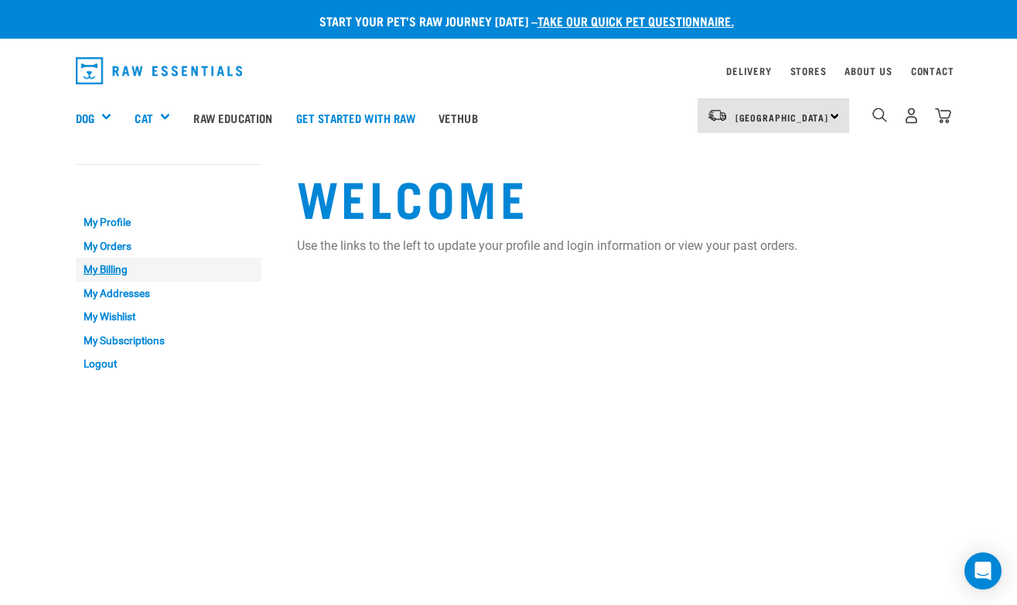
click at [111, 272] on link "My Billing" at bounding box center [169, 270] width 186 height 24
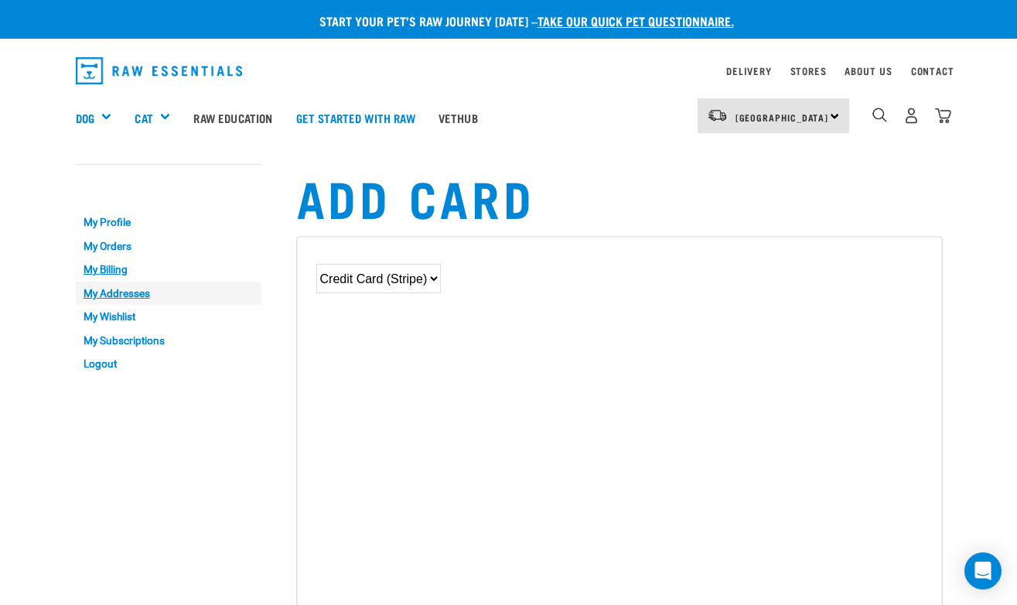
click at [121, 293] on link "My Addresses" at bounding box center [169, 294] width 186 height 24
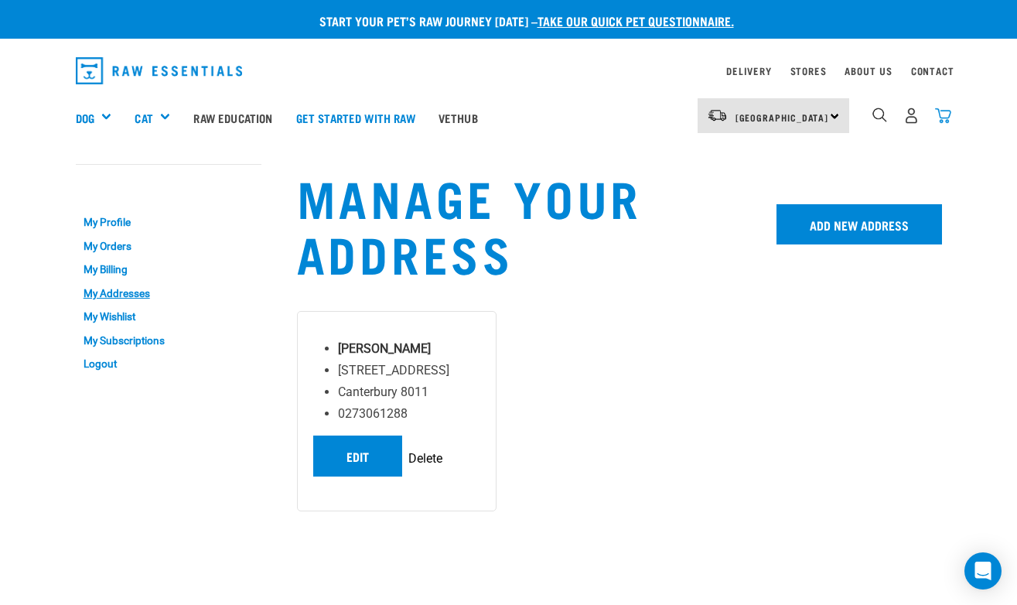
click at [939, 117] on img "dropdown navigation" at bounding box center [943, 116] width 16 height 16
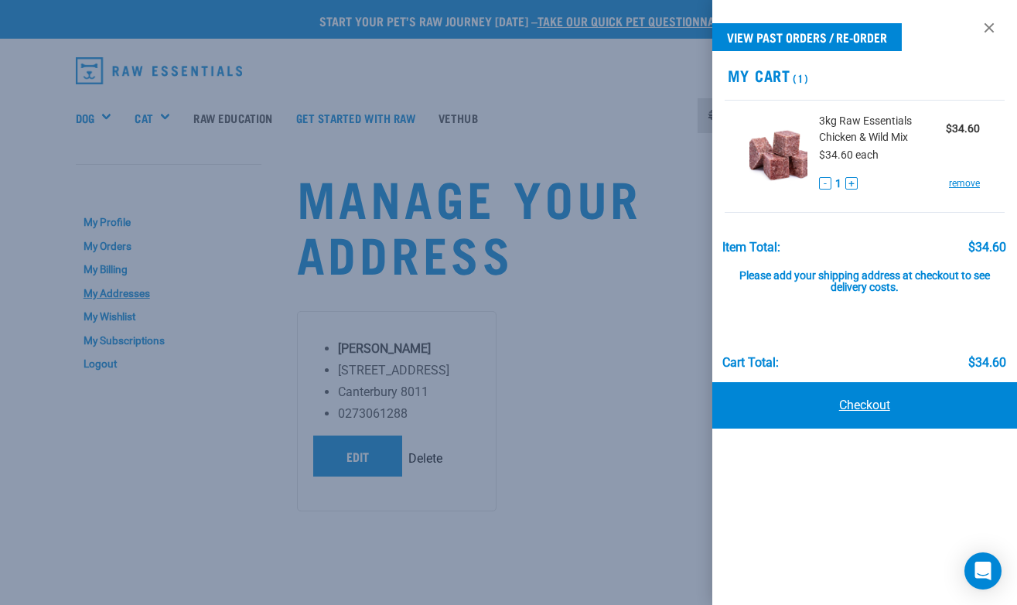
click at [884, 409] on link "Checkout" at bounding box center [866, 405] width 306 height 46
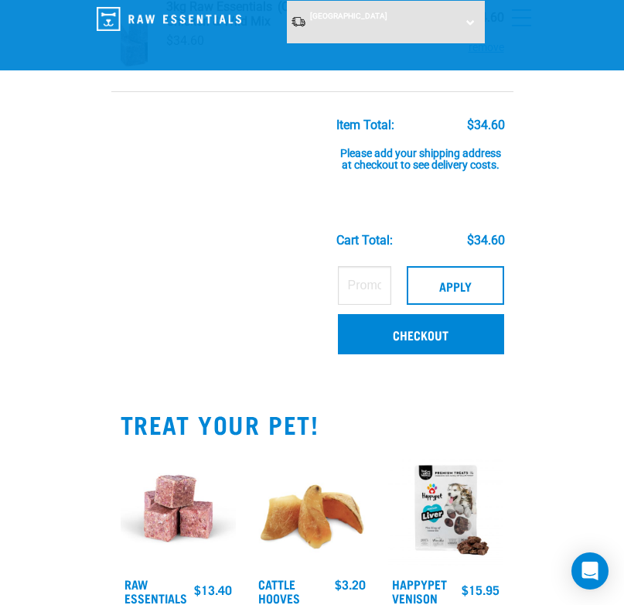
scroll to position [160, 0]
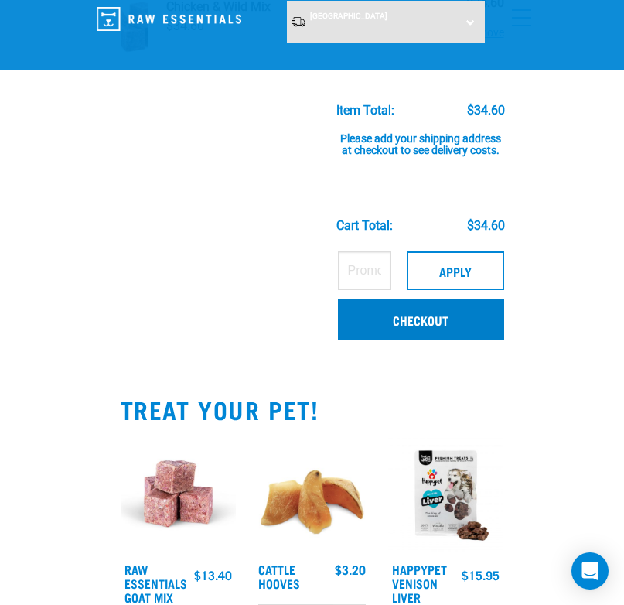
click at [413, 324] on link "Checkout" at bounding box center [421, 319] width 166 height 40
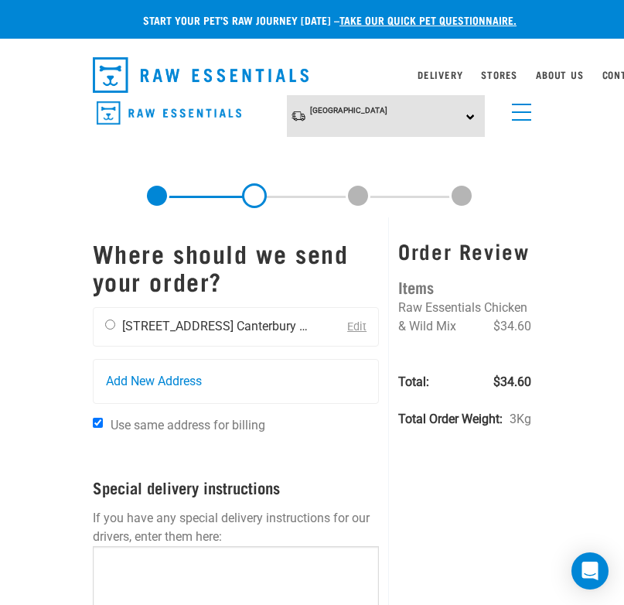
click at [111, 328] on input "radio" at bounding box center [110, 325] width 10 height 10
radio input "true"
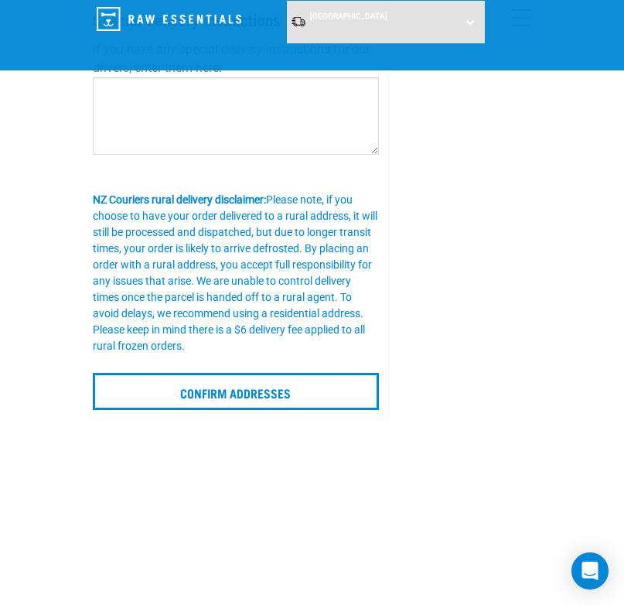
scroll to position [352, 0]
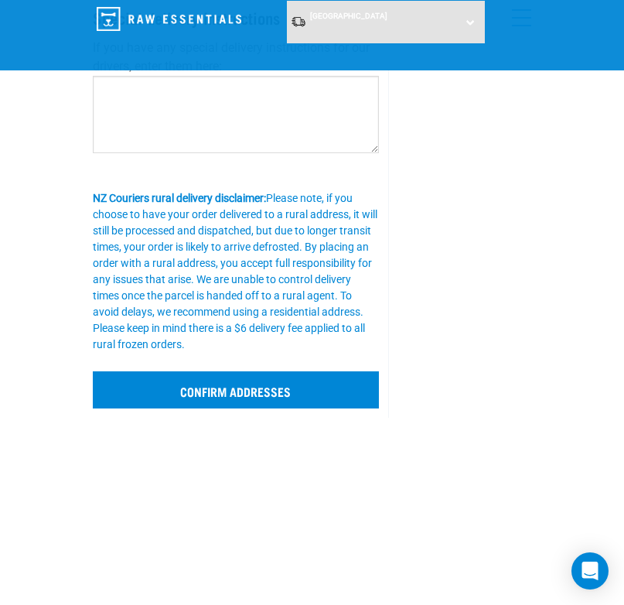
click at [307, 398] on input "Confirm addresses" at bounding box center [236, 389] width 287 height 37
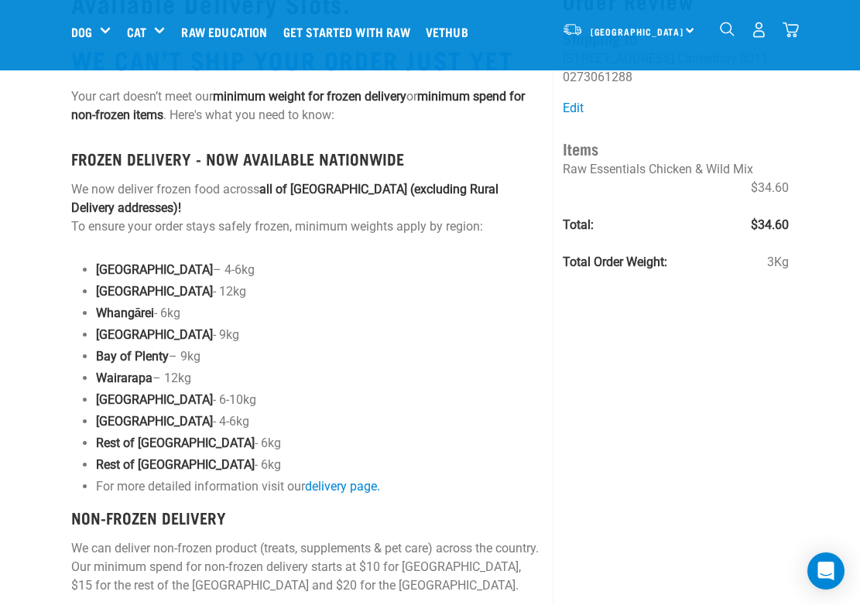
scroll to position [69, 0]
click at [476, 415] on p "Christchurch - 4-6kg" at bounding box center [320, 422] width 448 height 19
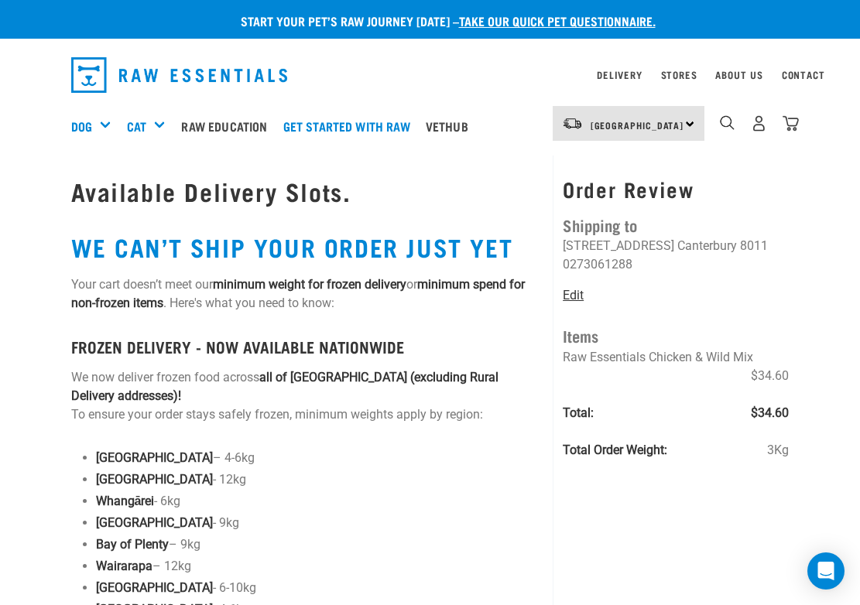
scroll to position [0, 0]
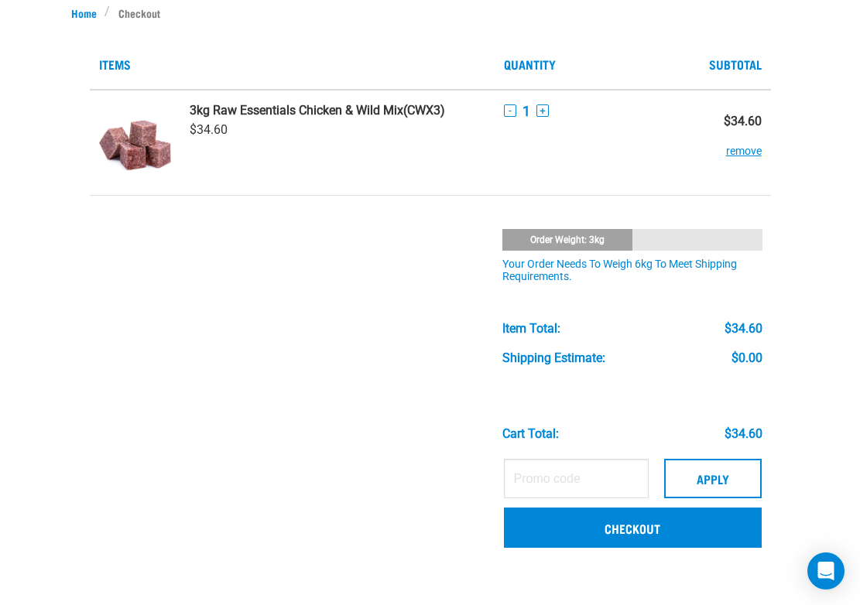
click at [541, 111] on button "+" at bounding box center [542, 110] width 12 height 12
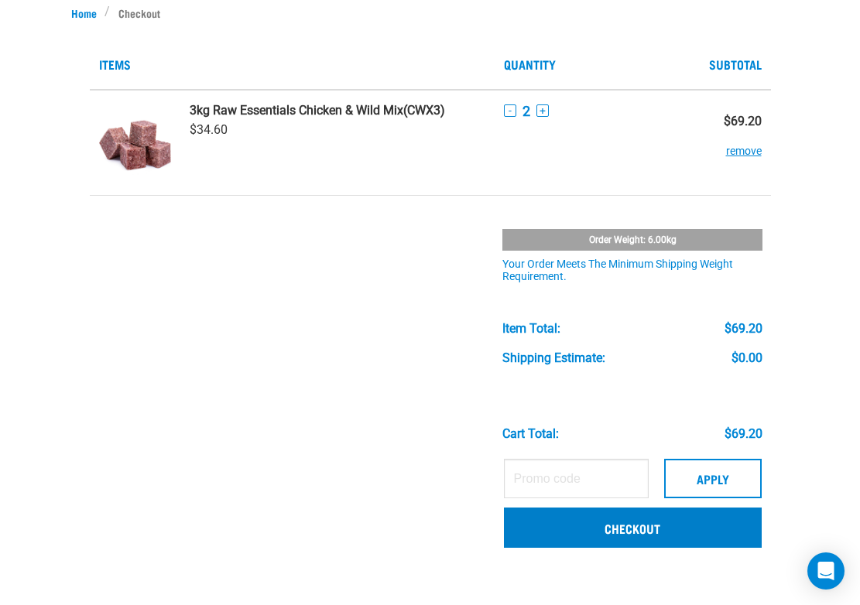
click at [690, 525] on link "Checkout" at bounding box center [633, 528] width 258 height 40
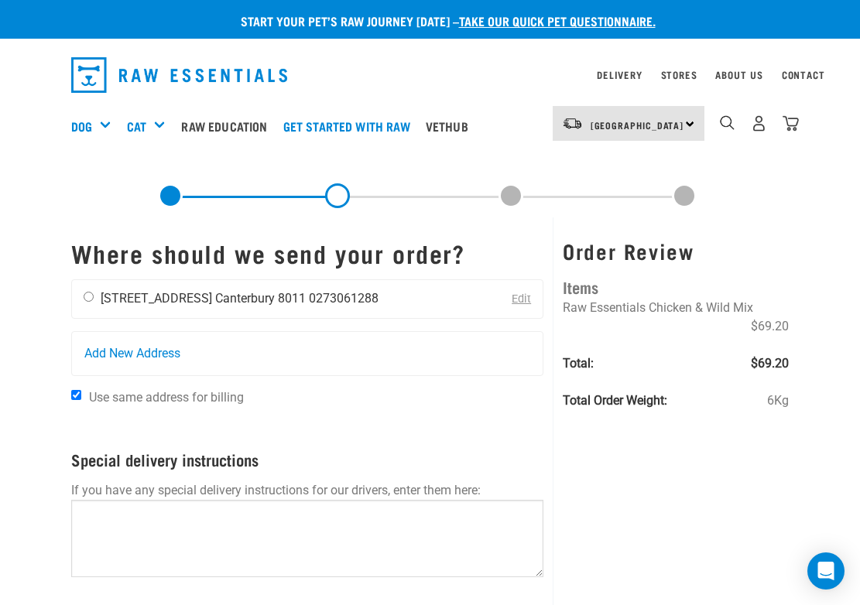
click at [86, 296] on input "radio" at bounding box center [89, 297] width 10 height 10
radio input "true"
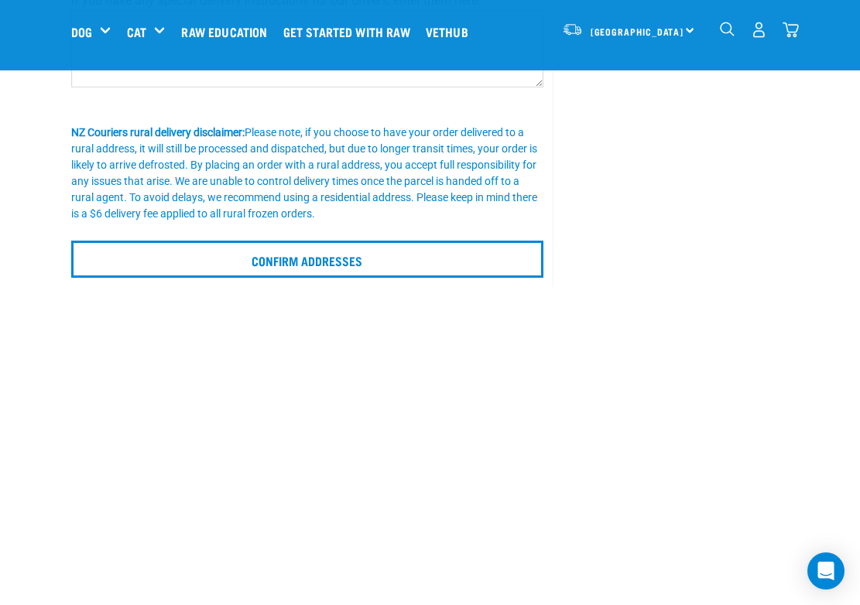
scroll to position [376, 0]
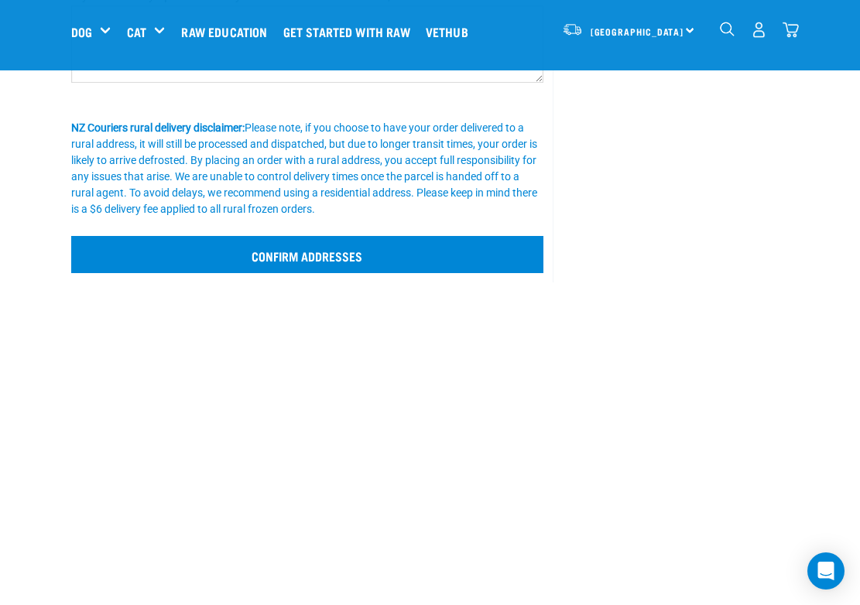
click at [326, 249] on input "Confirm addresses" at bounding box center [307, 254] width 473 height 37
